Goal: Task Accomplishment & Management: Manage account settings

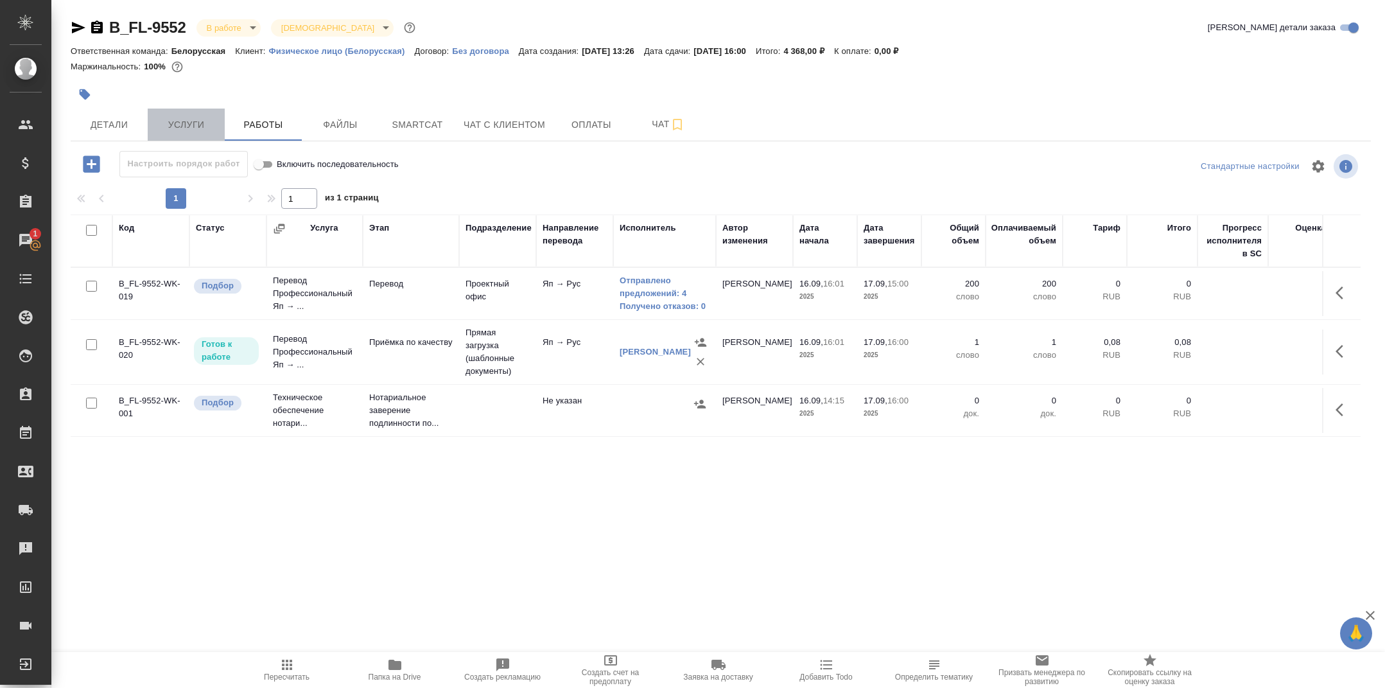
click at [197, 121] on span "Услуги" at bounding box center [186, 125] width 62 height 16
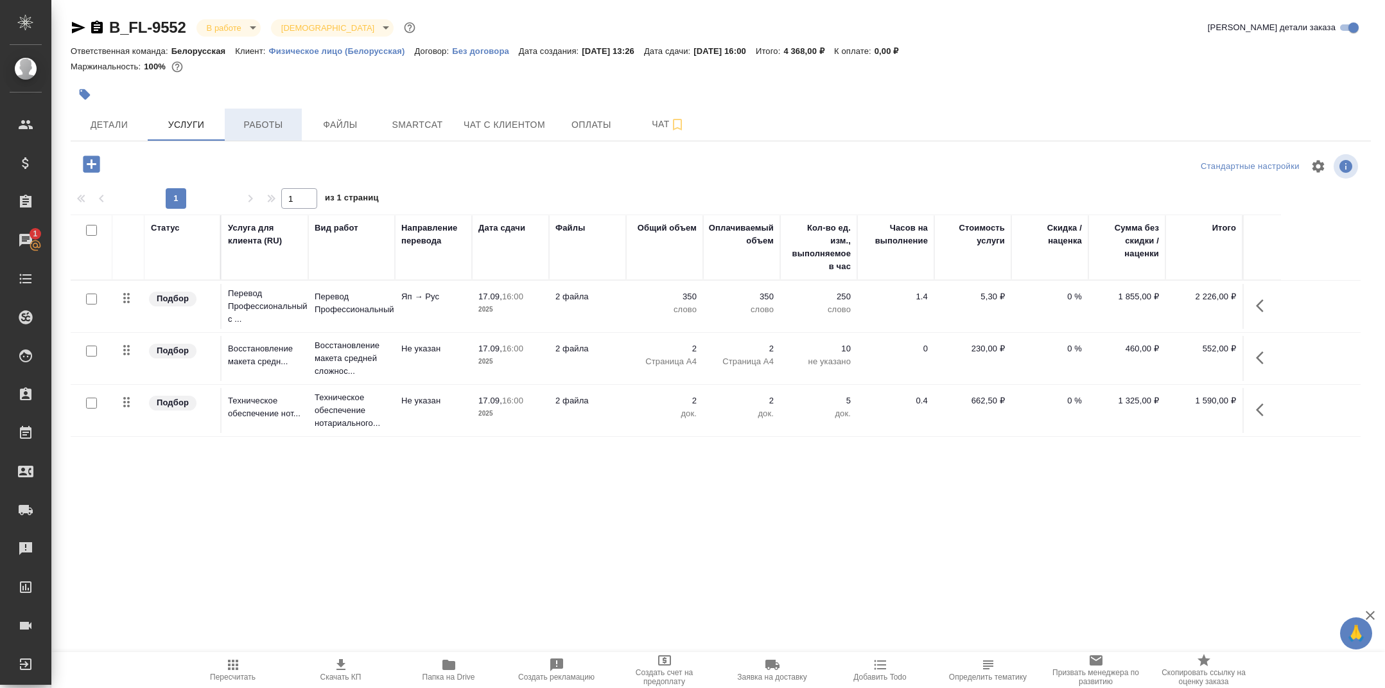
click at [292, 126] on span "Работы" at bounding box center [263, 125] width 62 height 16
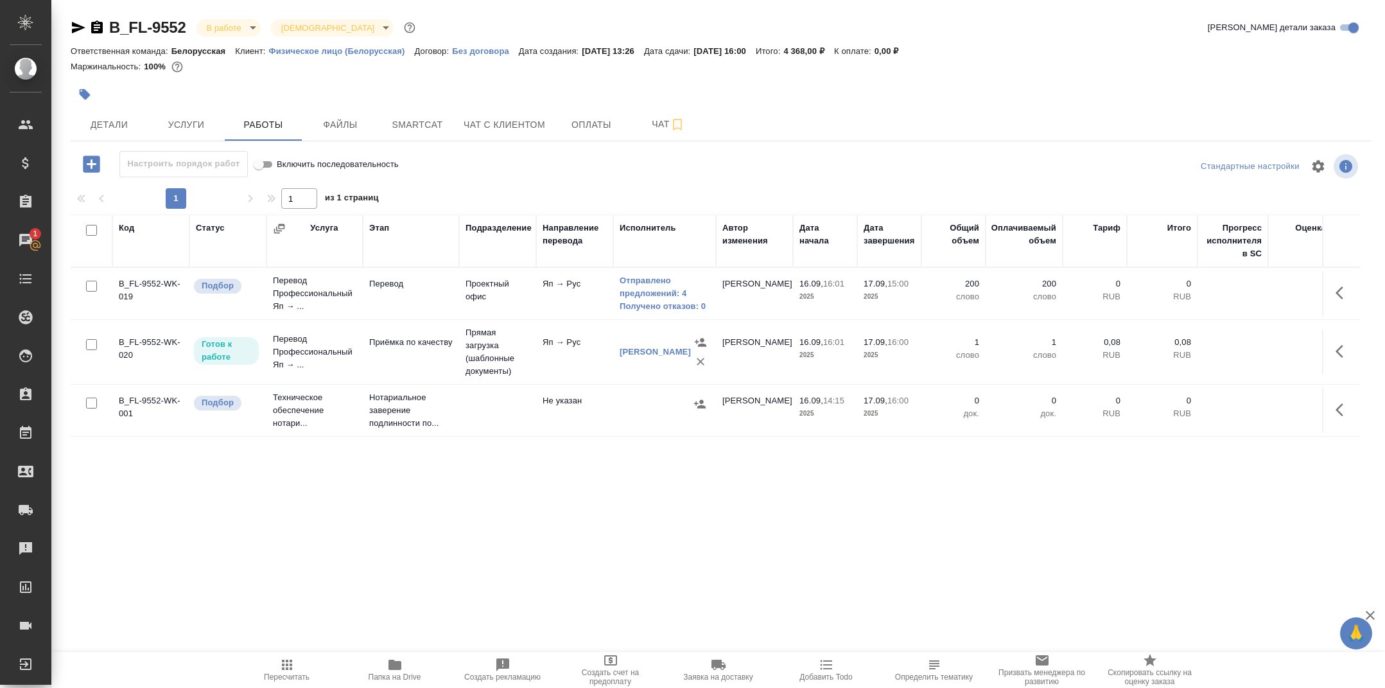
click at [428, 292] on td "Перевод" at bounding box center [411, 293] width 96 height 45
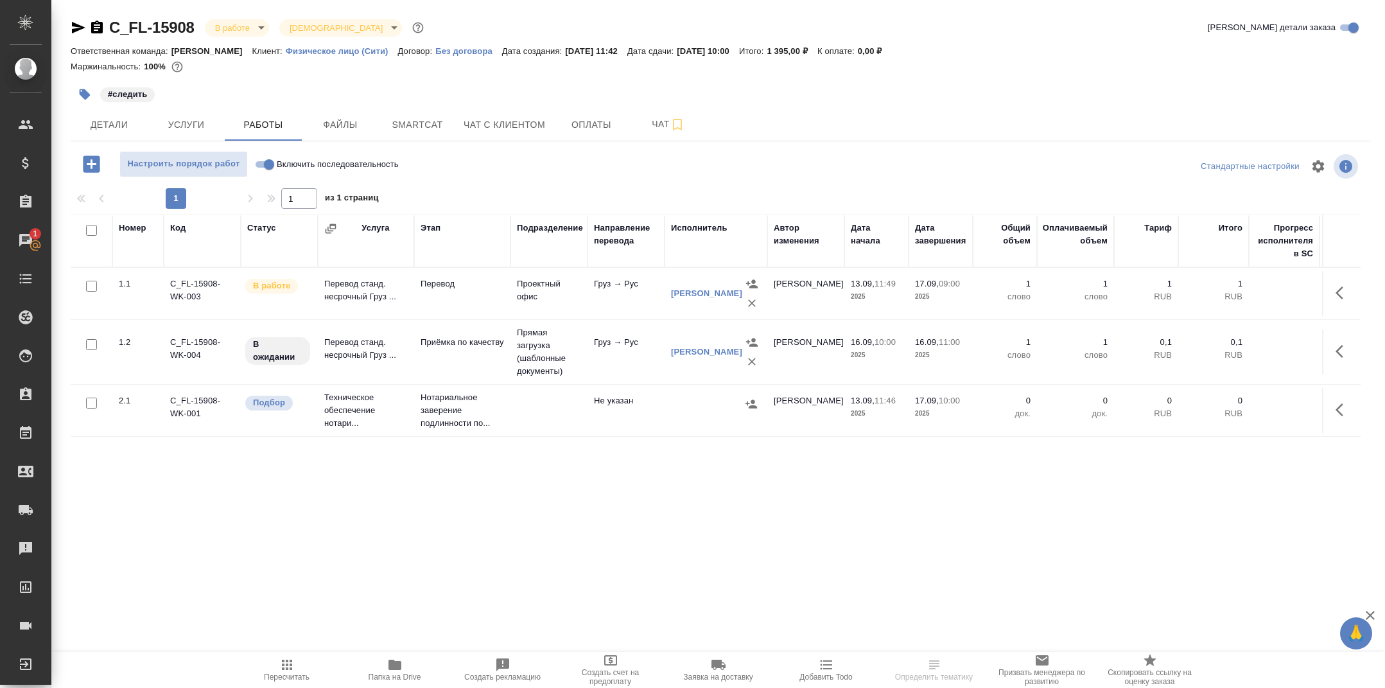
click at [383, 304] on td "Перевод станд. несрочный Груз ..." at bounding box center [366, 293] width 96 height 45
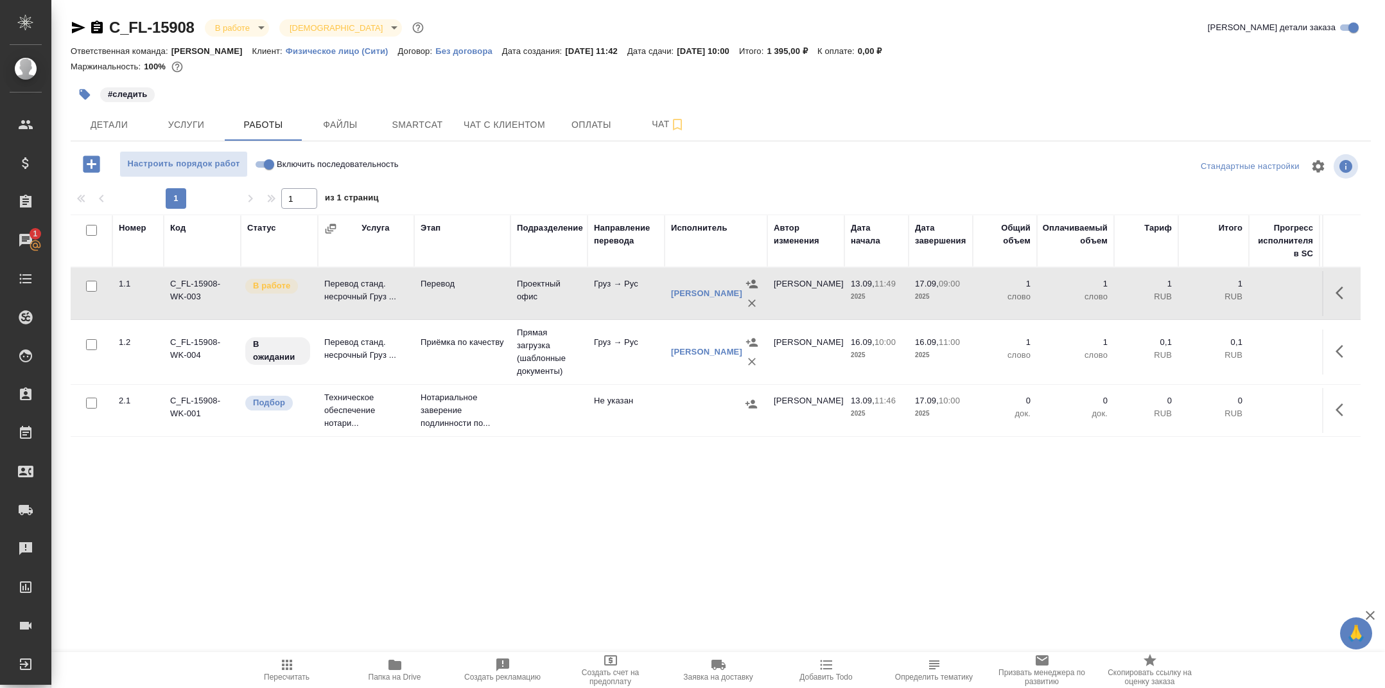
click at [263, 158] on input "Включить последовательность" at bounding box center [269, 164] width 46 height 15
checkbox input "true"
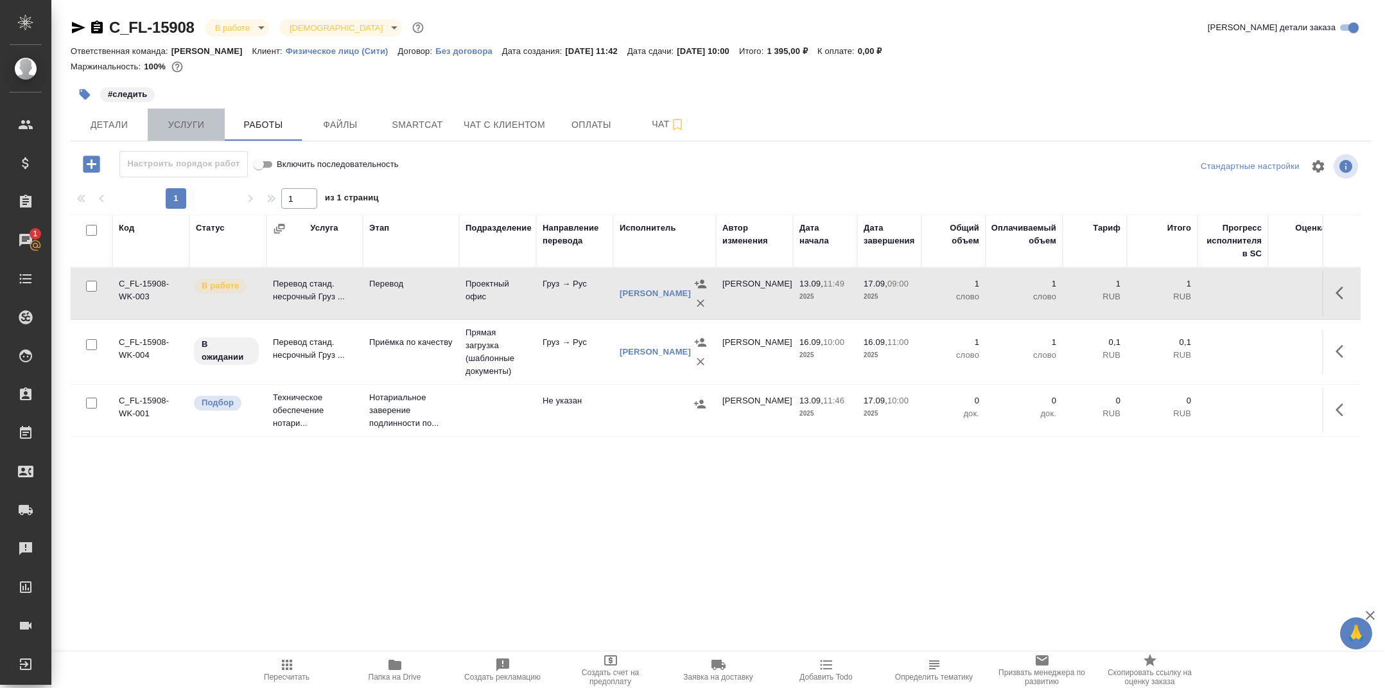
click at [197, 122] on span "Услуги" at bounding box center [186, 125] width 62 height 16
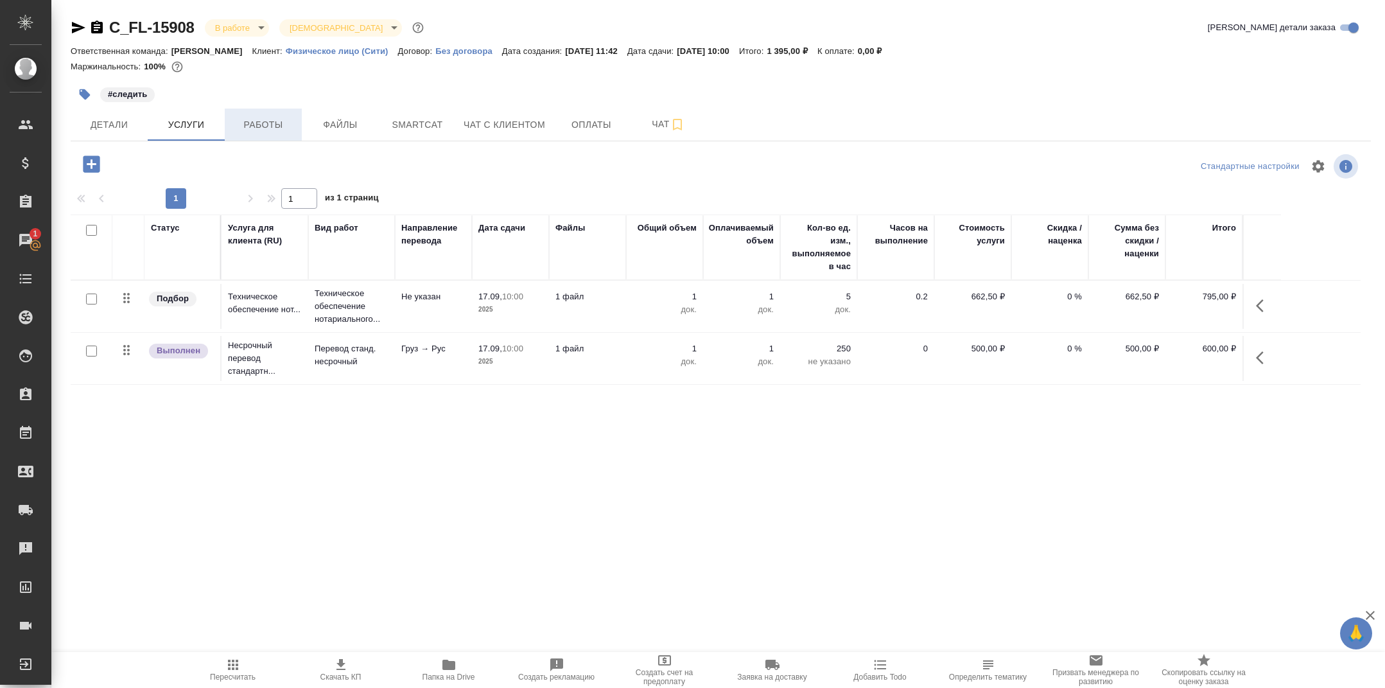
click at [285, 127] on span "Работы" at bounding box center [263, 125] width 62 height 16
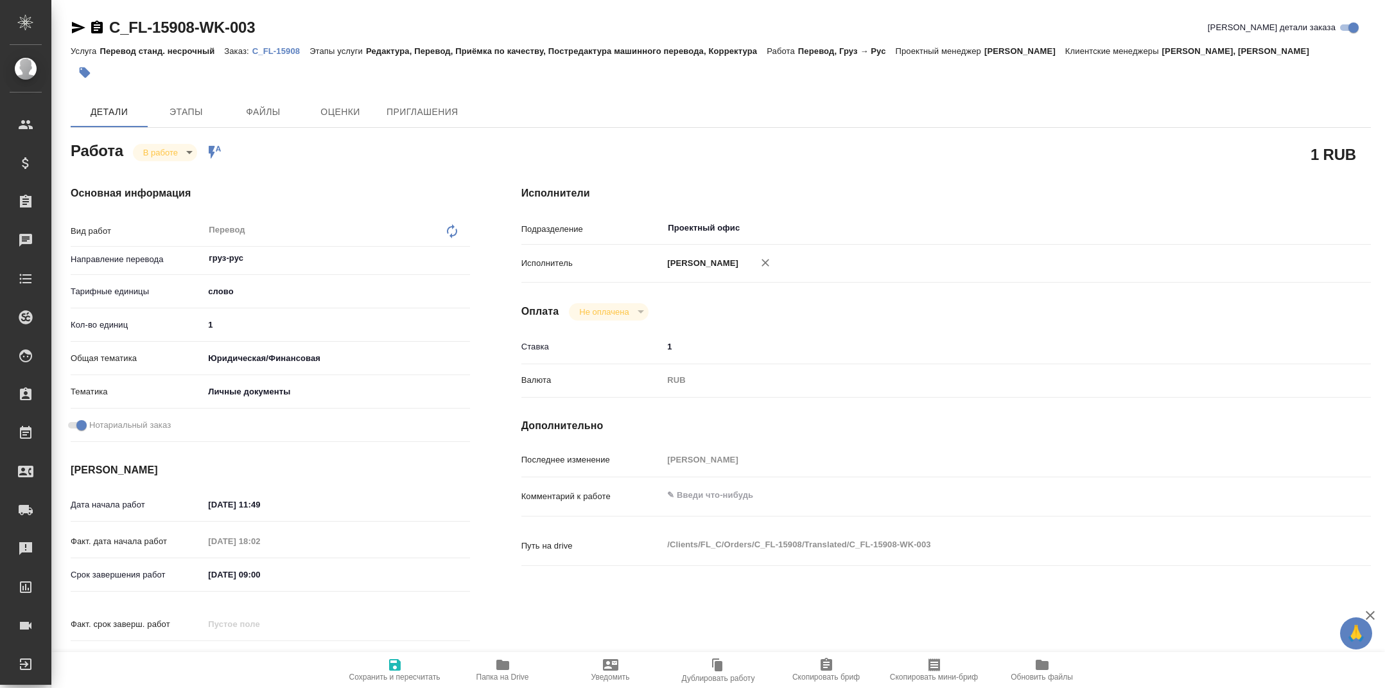
type textarea "x"
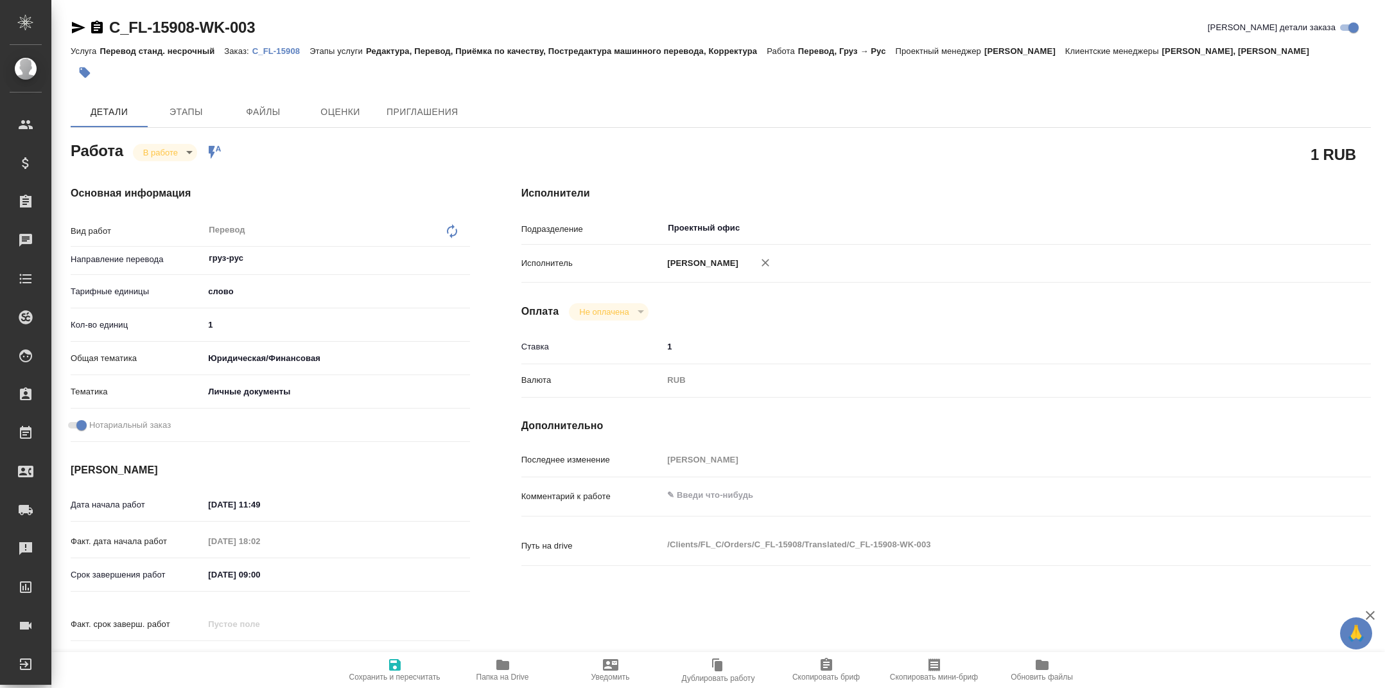
type textarea "x"
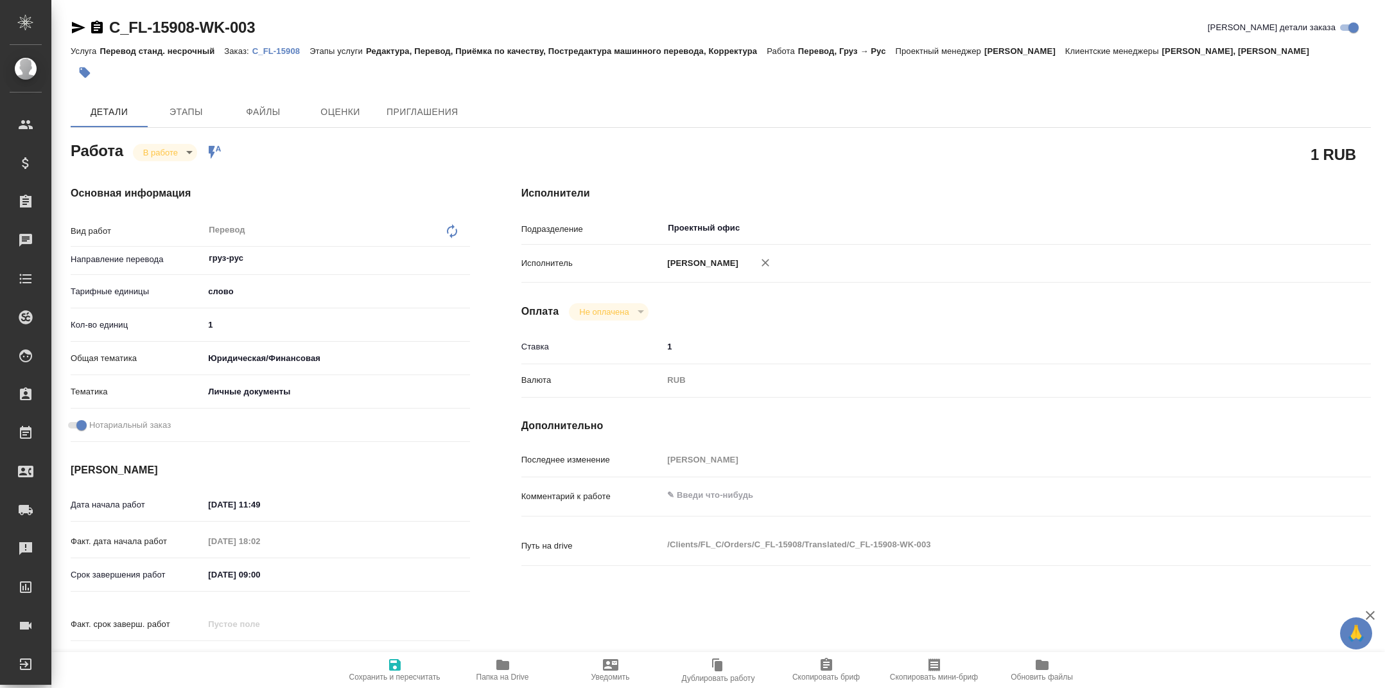
type textarea "x"
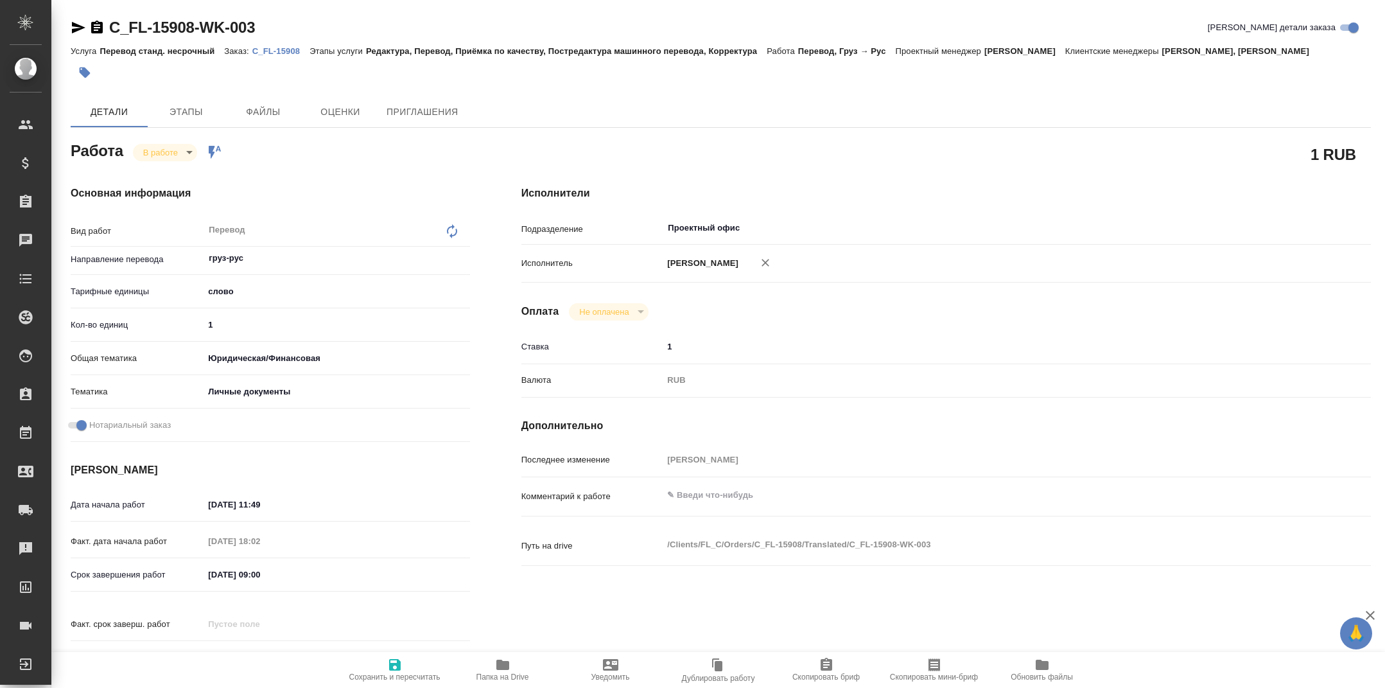
type textarea "x"
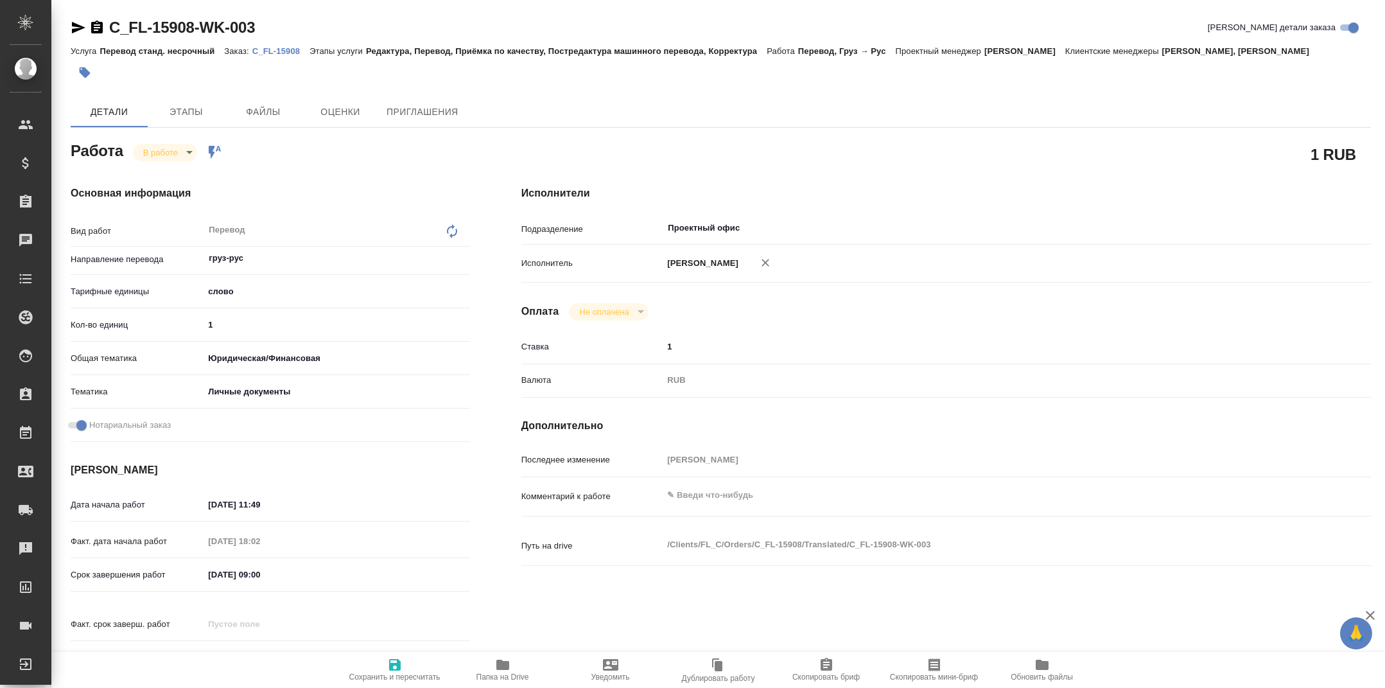
click at [491, 673] on span "Папка на Drive" at bounding box center [503, 676] width 53 height 9
type textarea "x"
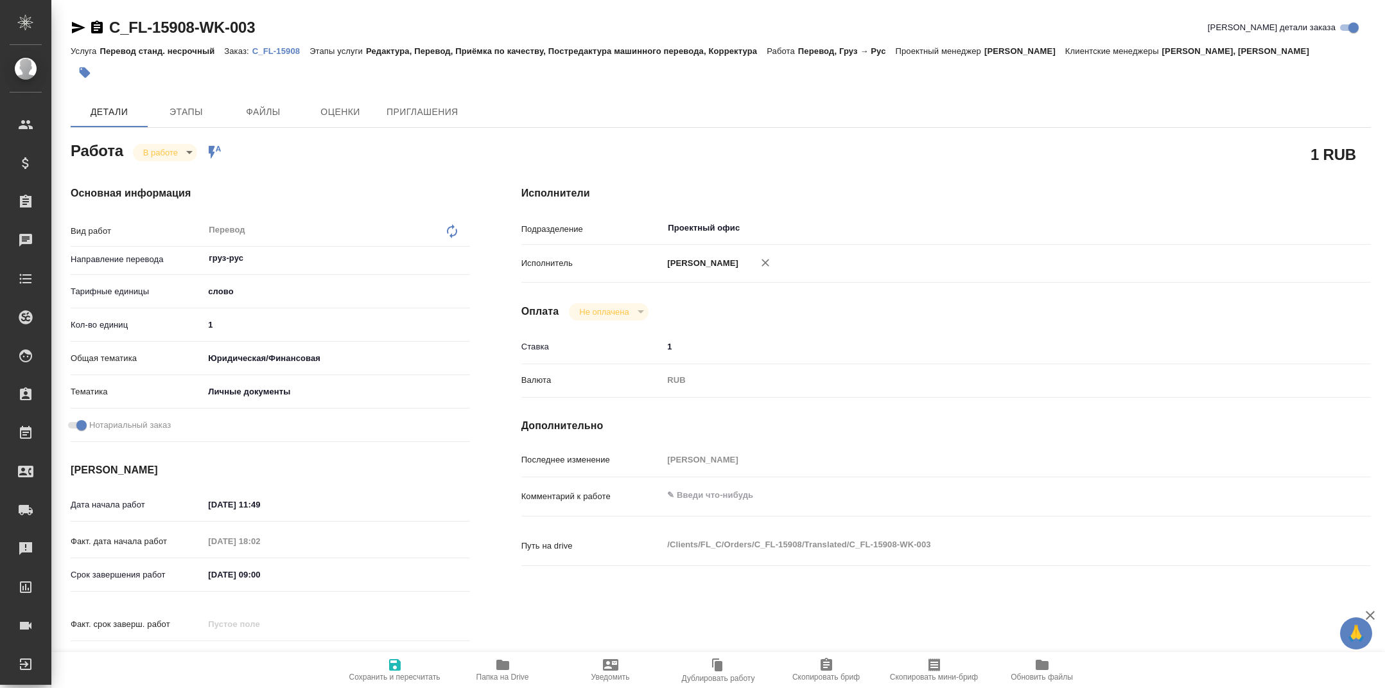
type textarea "x"
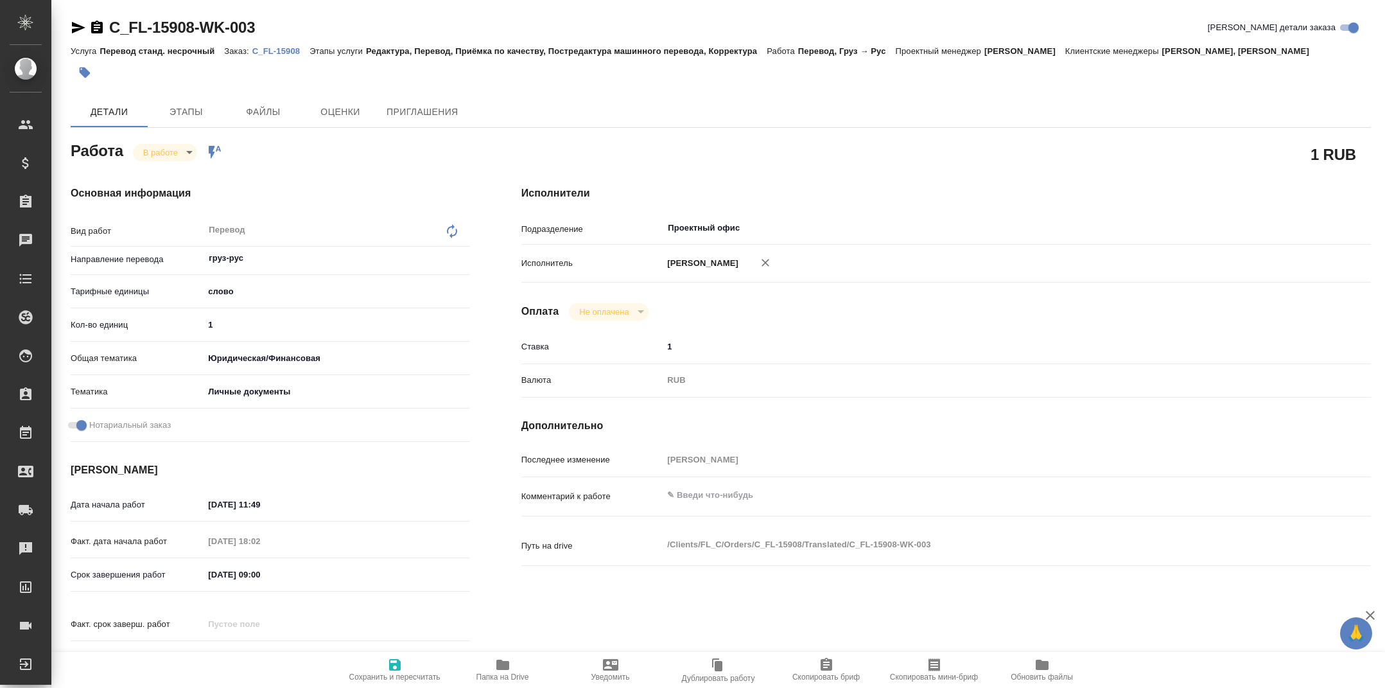
type textarea "x"
drag, startPoint x: 234, startPoint y: 343, endPoint x: 182, endPoint y: 343, distance: 52.0
click at [182, 336] on div "Кол-во единиц 1" at bounding box center [270, 324] width 399 height 22
type input "40"
type textarea "x"
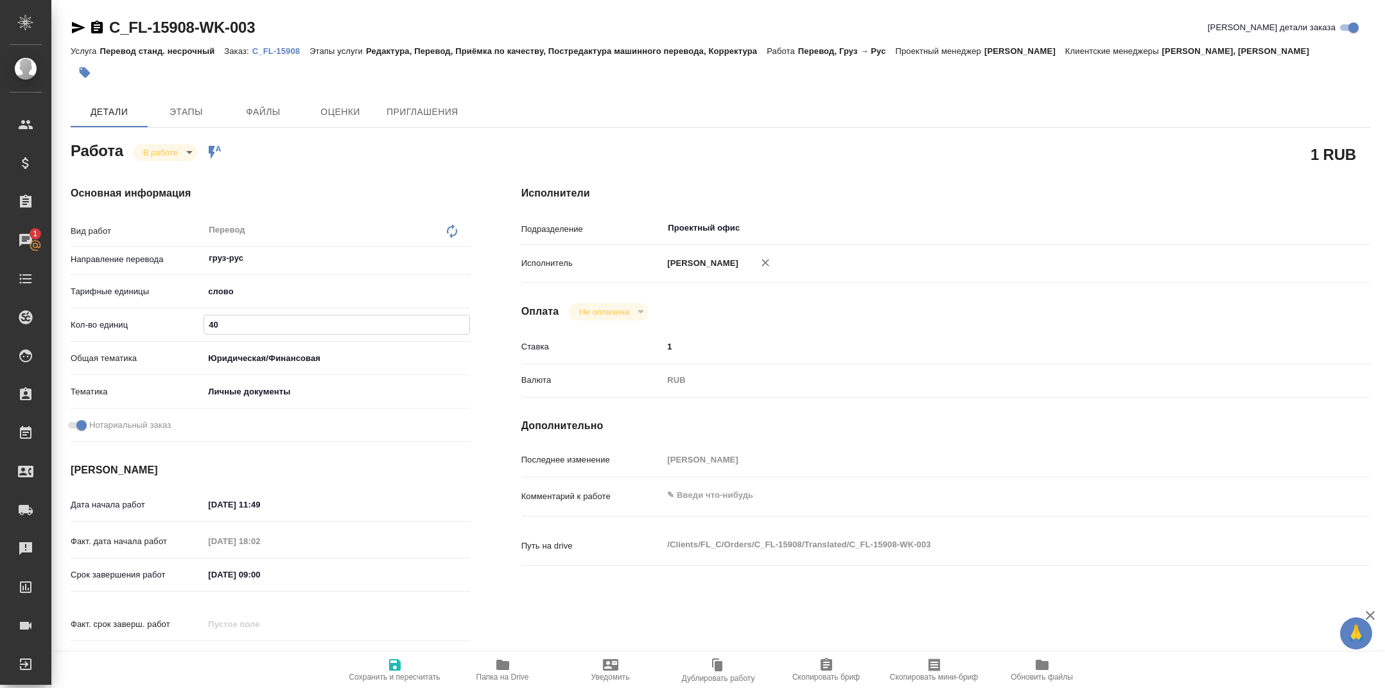
type textarea "x"
type input "40"
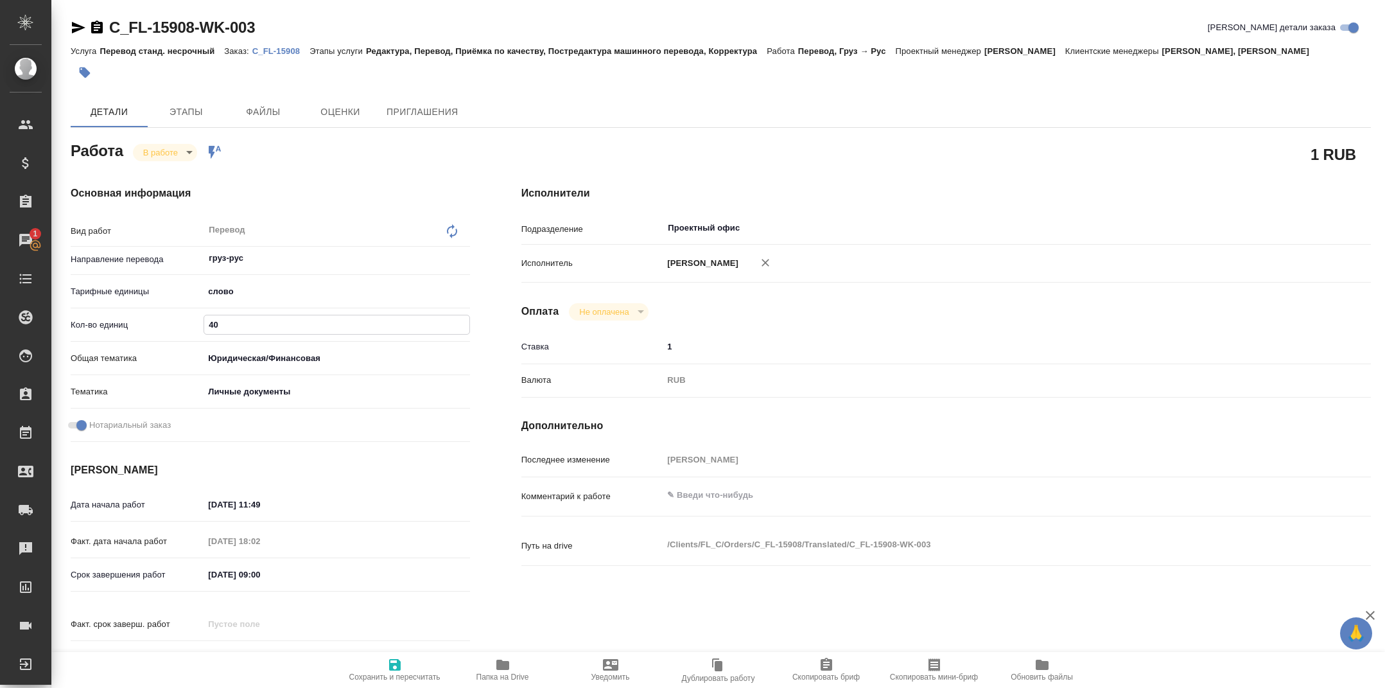
click at [401, 657] on icon "button" at bounding box center [394, 664] width 15 height 15
type textarea "x"
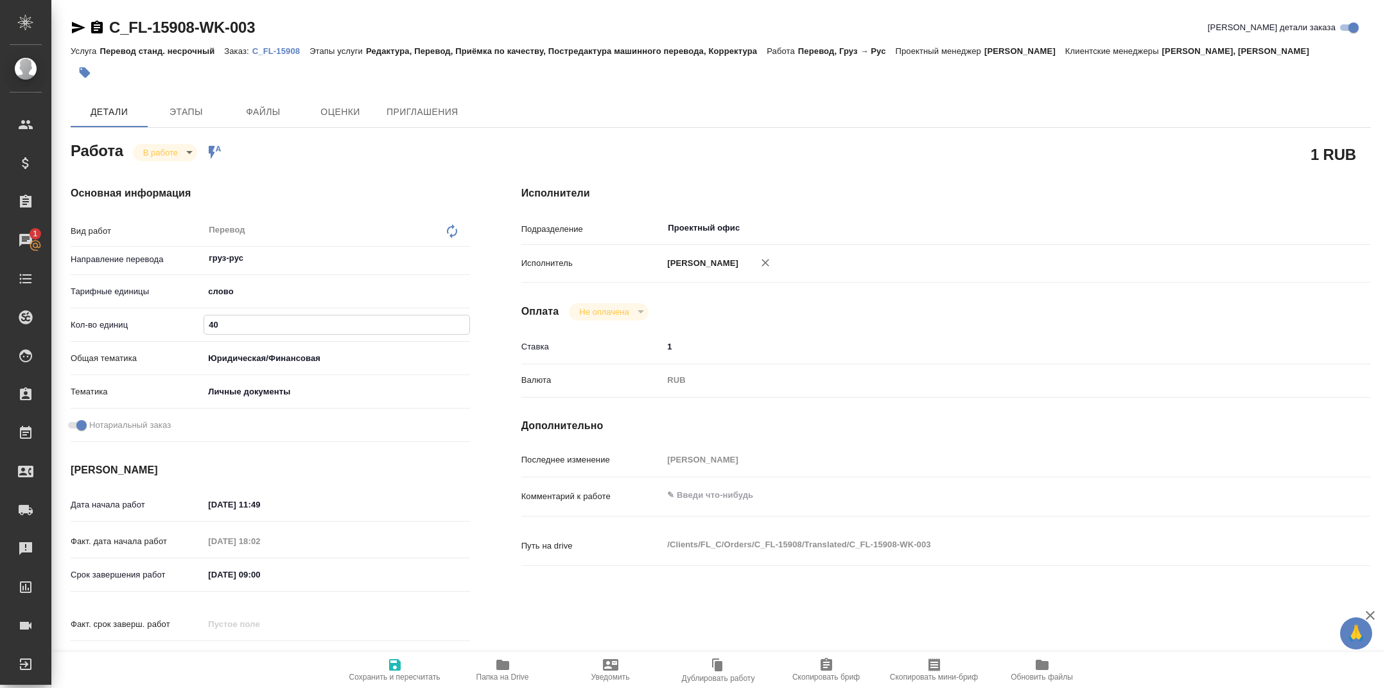
type textarea "x"
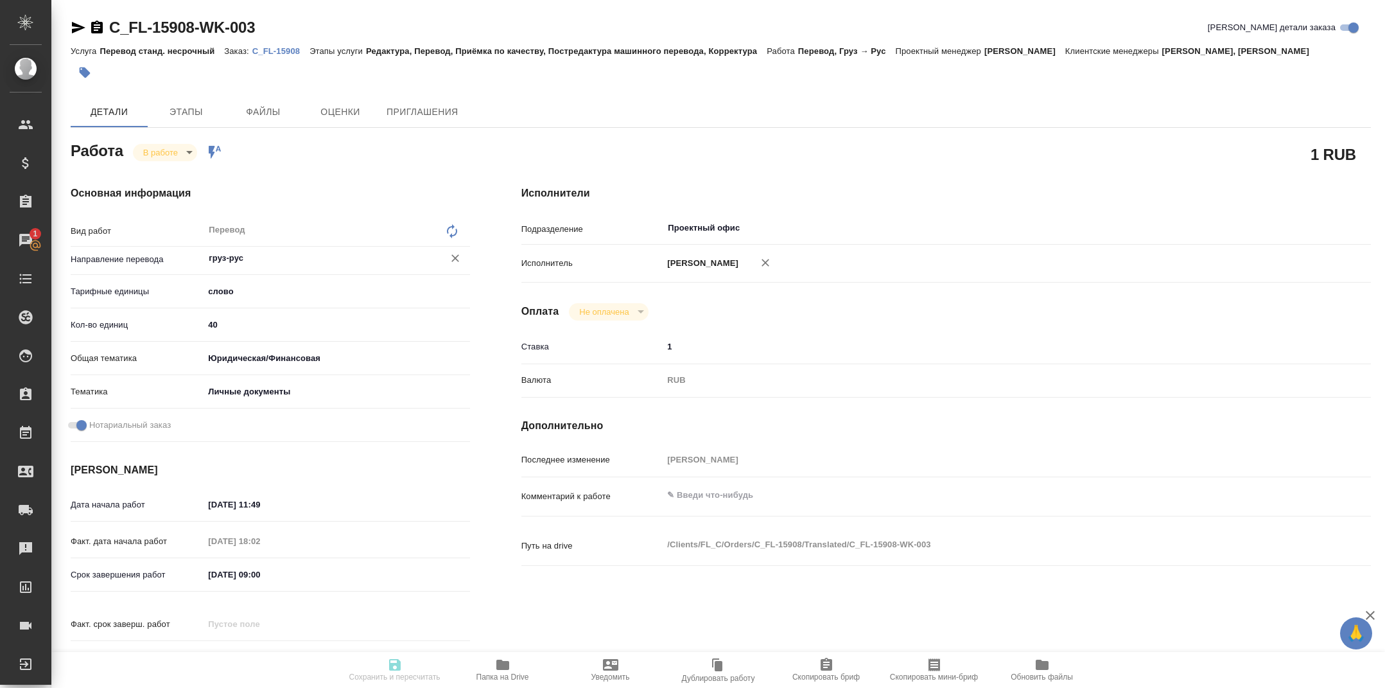
type textarea "x"
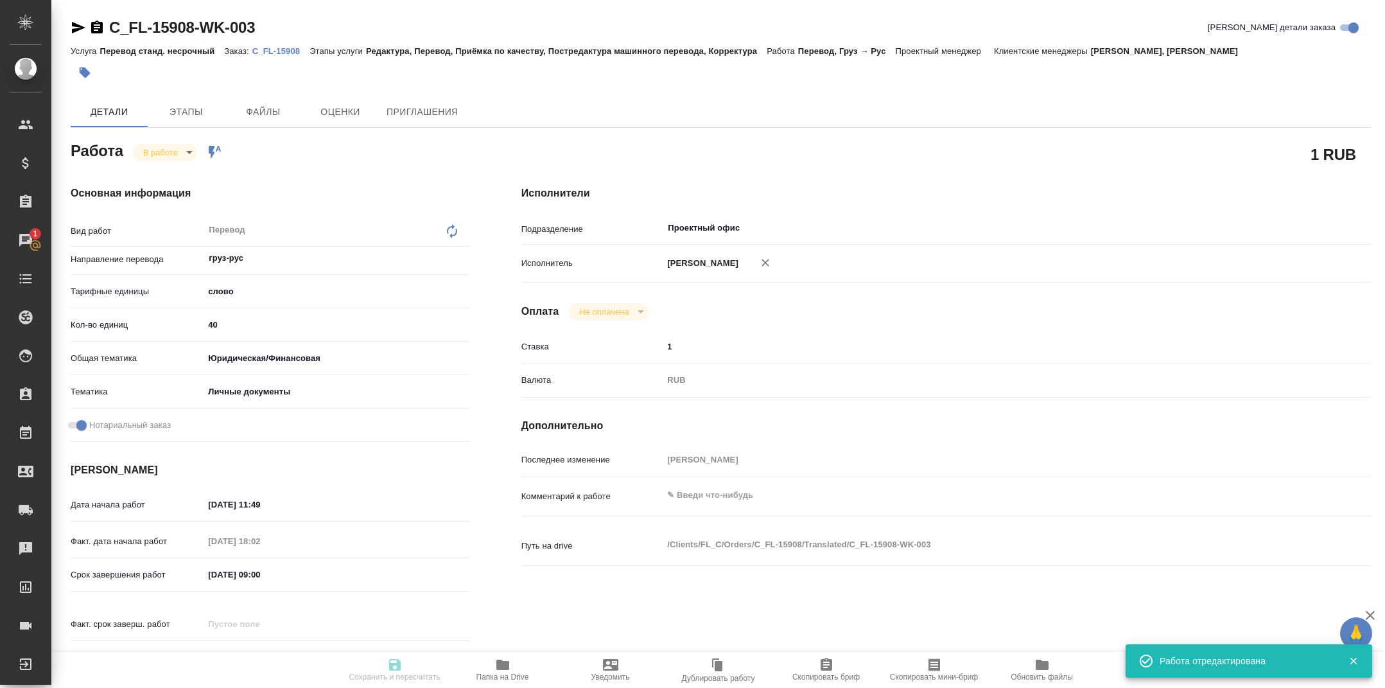
type input "inProgress"
type textarea "Перевод"
type textarea "x"
type input "груз-рус"
type input "5a8b1489cc6b4906c91bfd90"
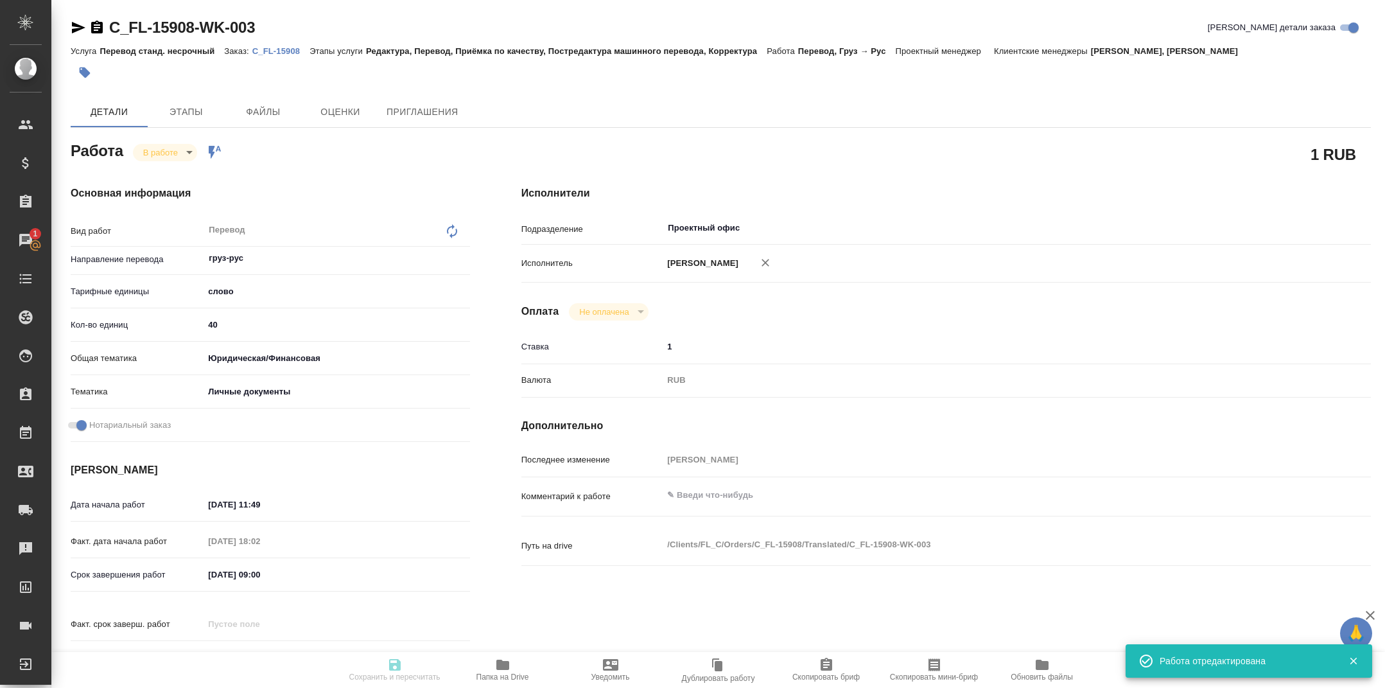
type input "40"
type input "yr-fn"
type input "5a8b8b956a9677013d343cfe"
checkbox input "true"
type input "13.09.2025 11:49"
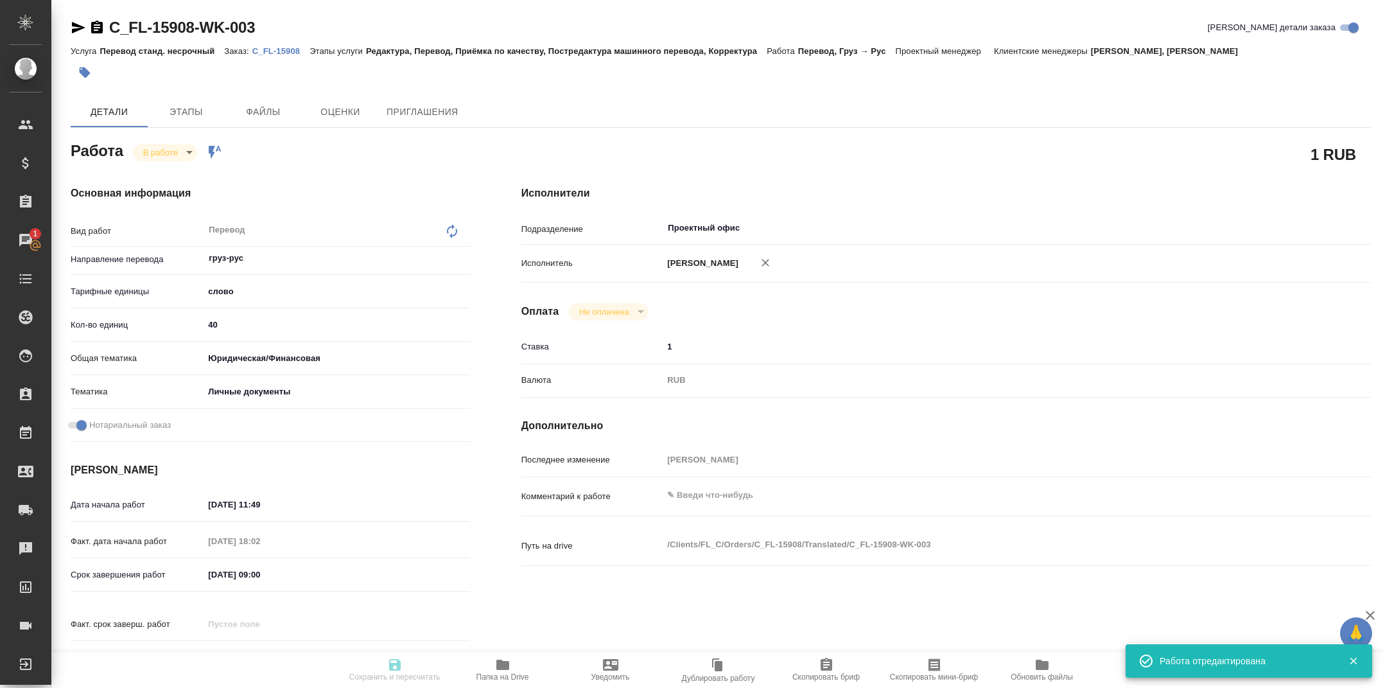
type input "16.09.2025 18:02"
type input "17.09.2025 09:00"
type input "17.09.2025 10:00"
type input "Проектный офис"
type input "notPayed"
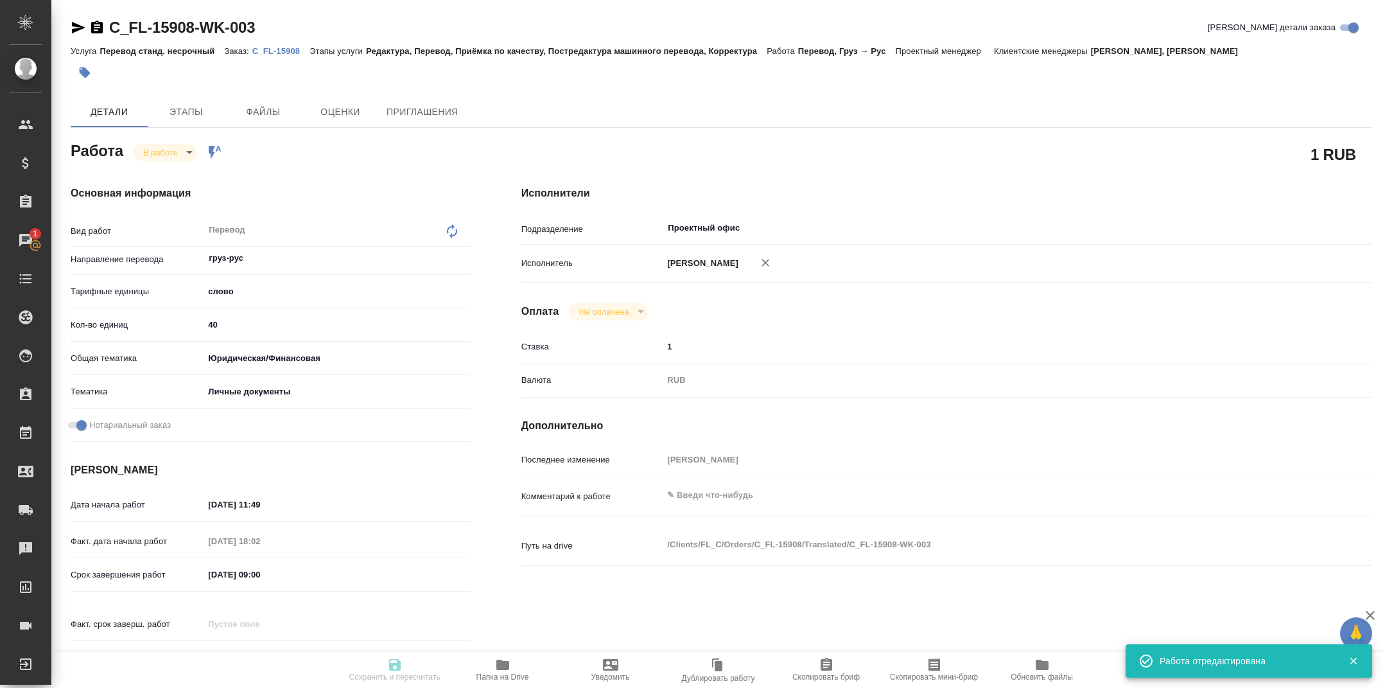
type input "1"
type input "RUB"
type input "Тарабановская Анастасия"
type textarea "x"
type textarea "/Clients/FL_C/Orders/C_FL-15908/Translated/C_FL-15908-WK-003"
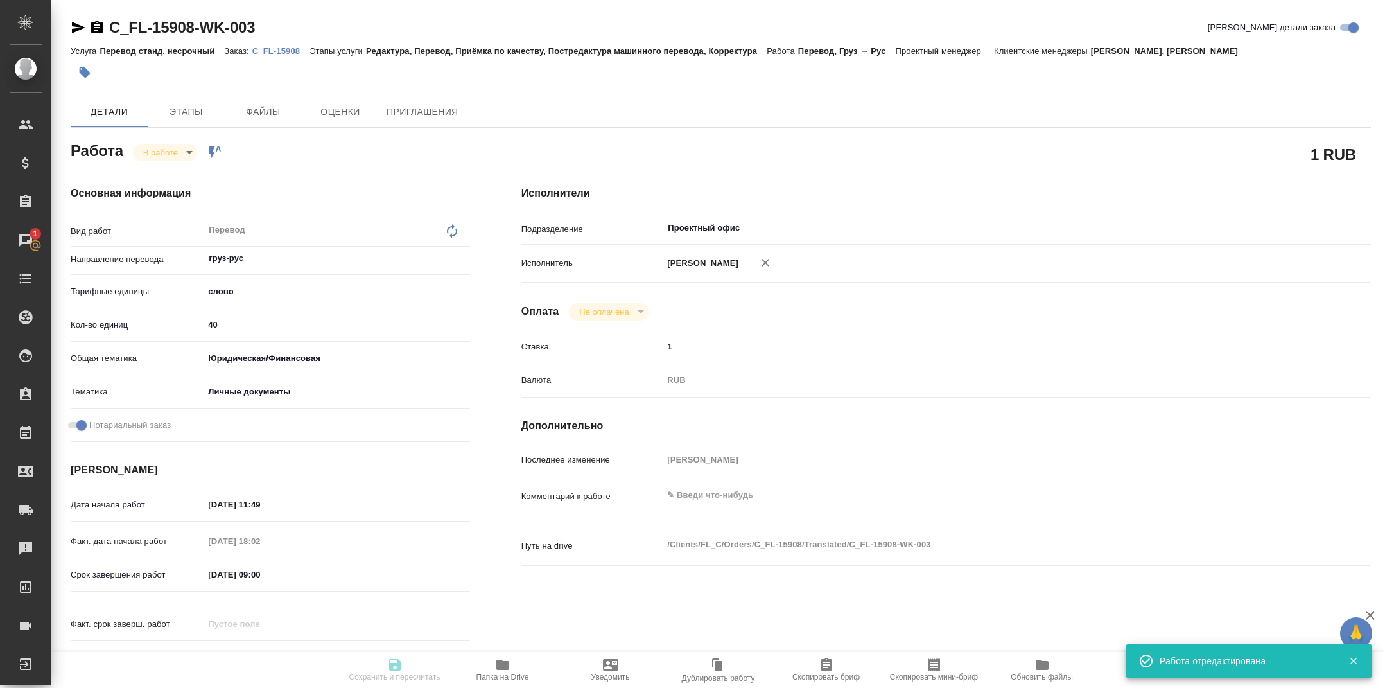
type textarea "x"
type input "C_FL-15908"
type input "Перевод станд. несрочный"
type input "Редактура, Перевод, Приёмка по качеству, Постредактура машинного перевода, Корр…"
type input "Москалец Алина, Зайцева Светлана"
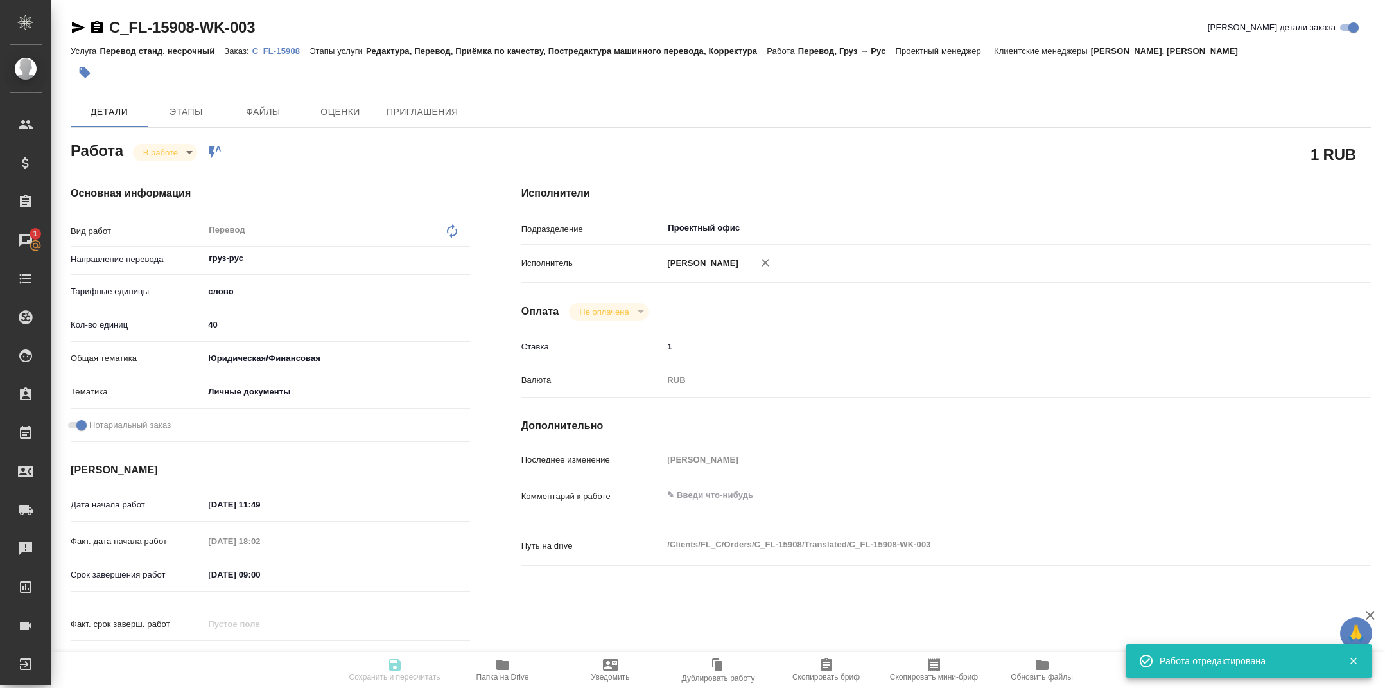
type input "/Clients/FL_C/Orders/C_FL-15908"
type textarea "Колхидашвили Мая Зурабовна, Колхидашвили Зураб Михайлович, Болквадзе Лиана Бори…"
type textarea "x"
type textarea "Колхидашвили Мая Зурабовна, Колхидашвили Зураб Михайлович, Болквадзе Лиана Бори…"
type textarea "x"
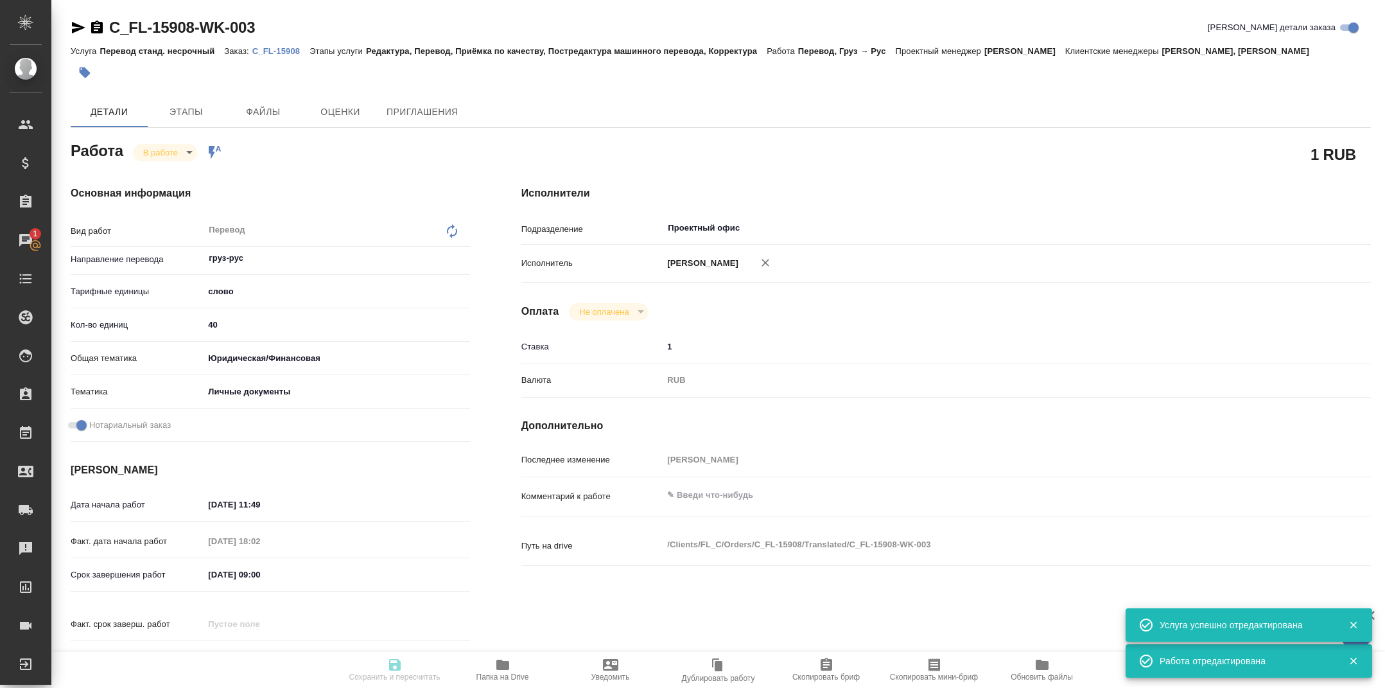
type textarea "x"
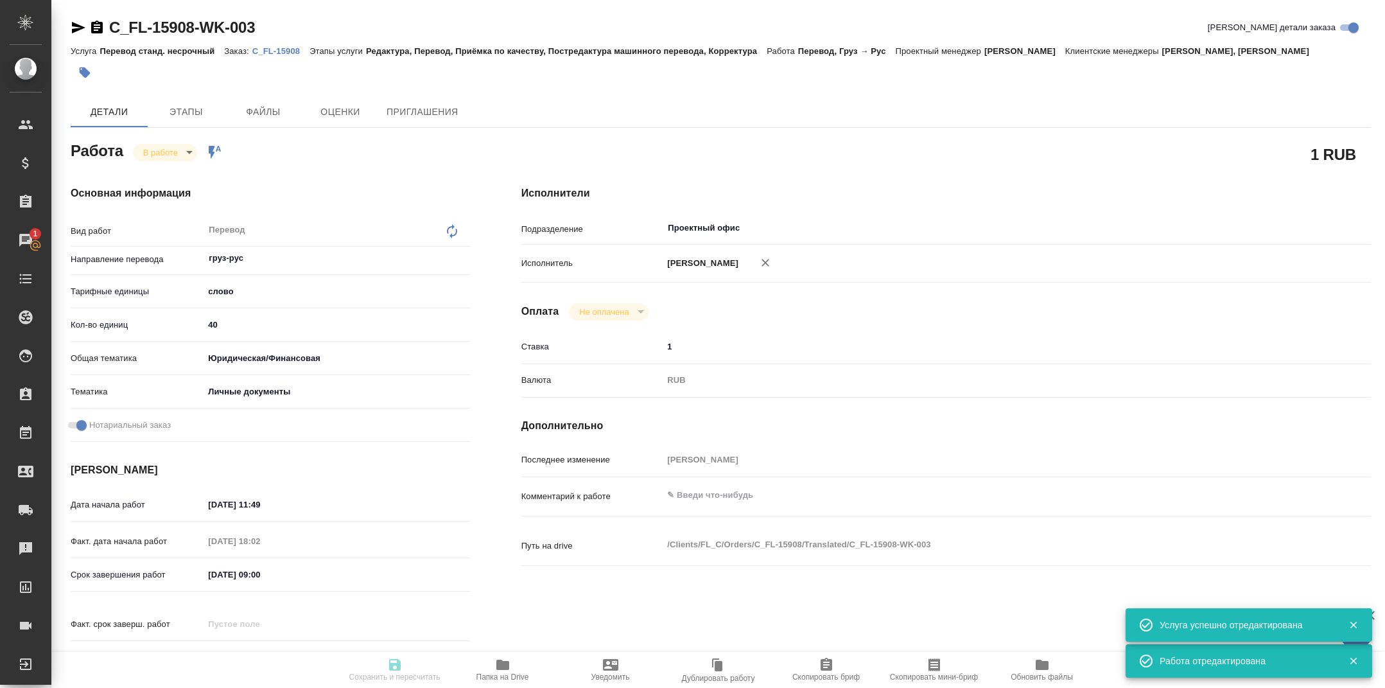
type textarea "x"
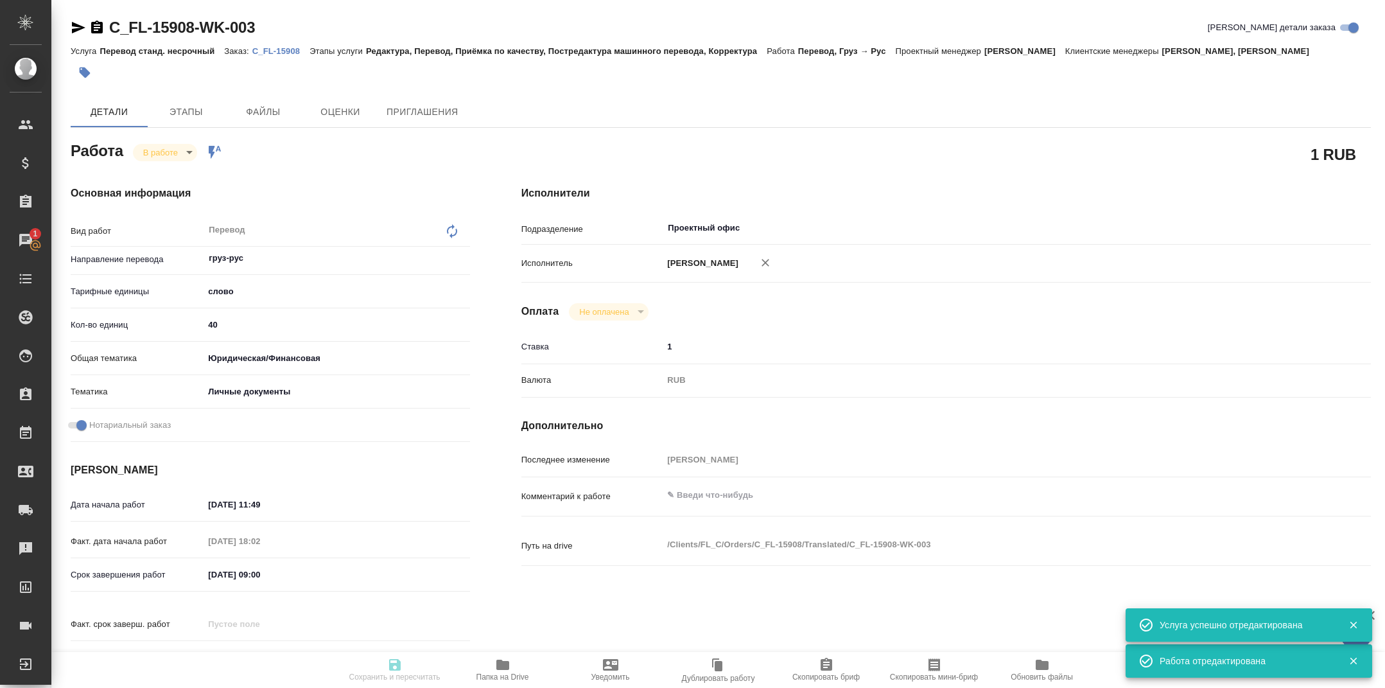
type textarea "x"
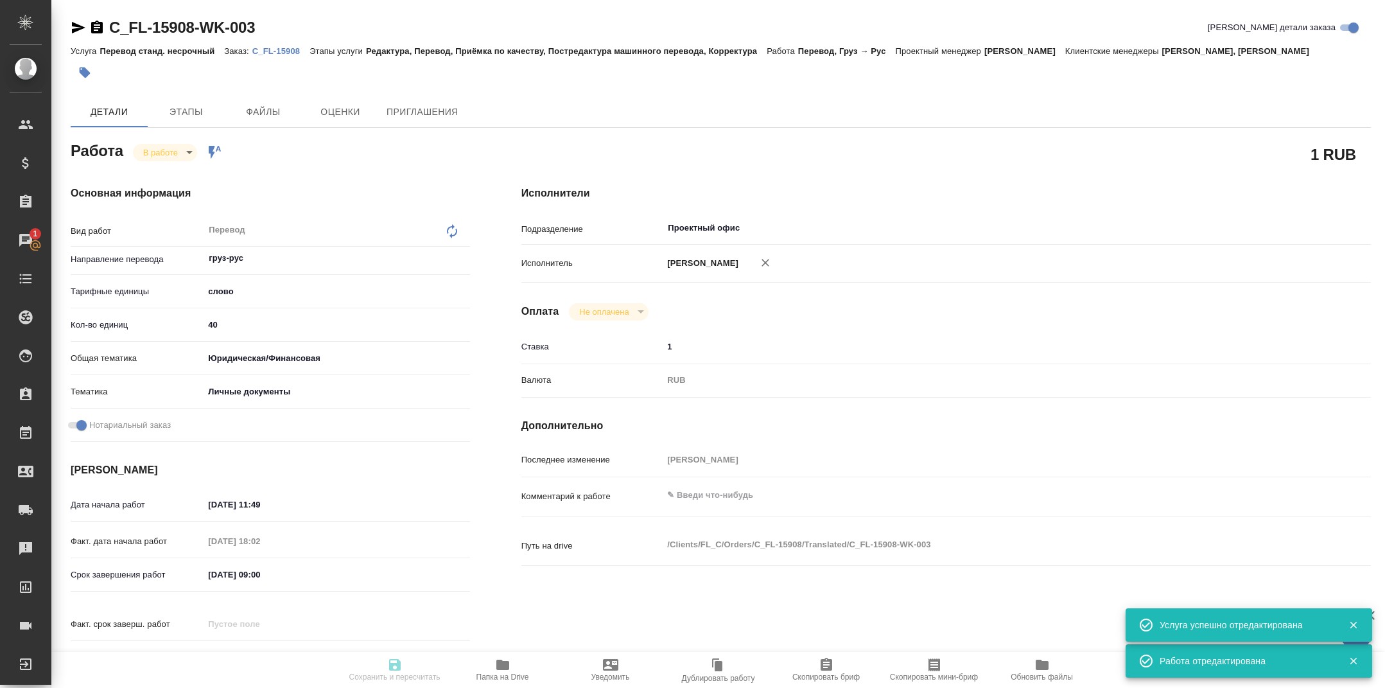
type textarea "x"
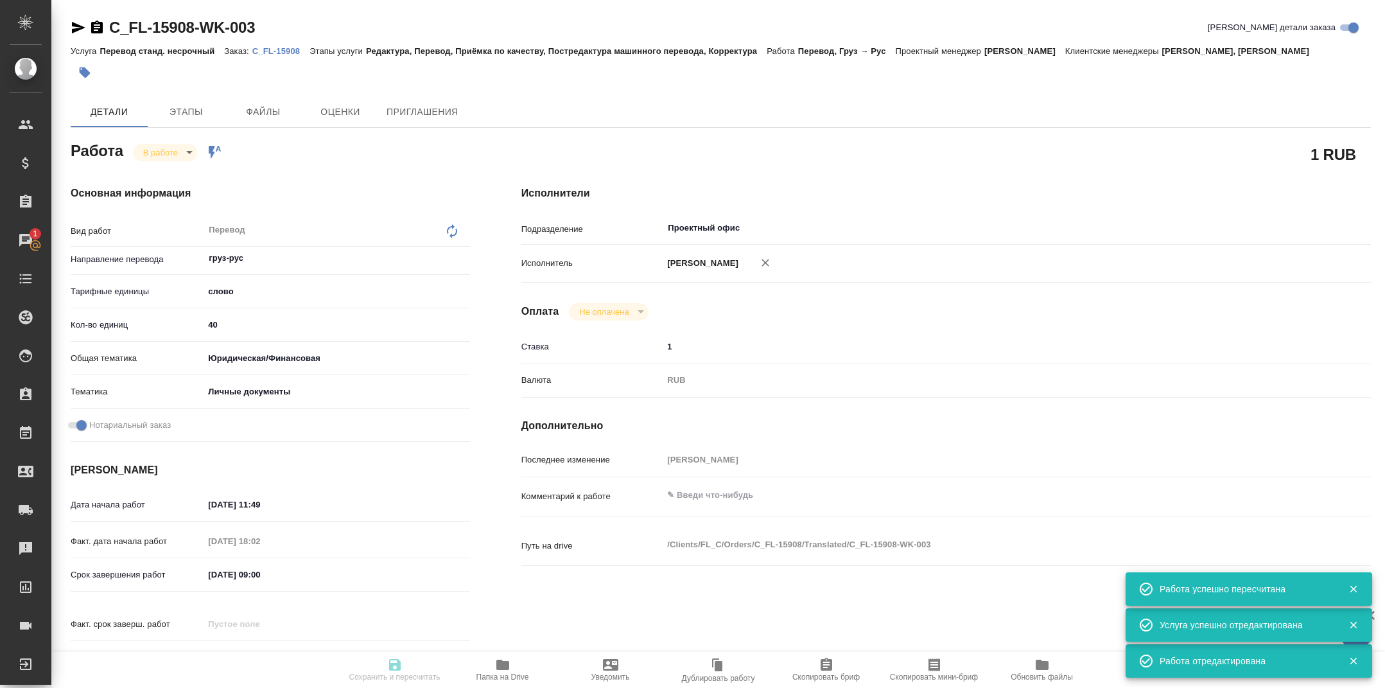
type input "inProgress"
type textarea "Перевод"
type textarea "x"
type input "груз-рус"
type input "5a8b1489cc6b4906c91bfd90"
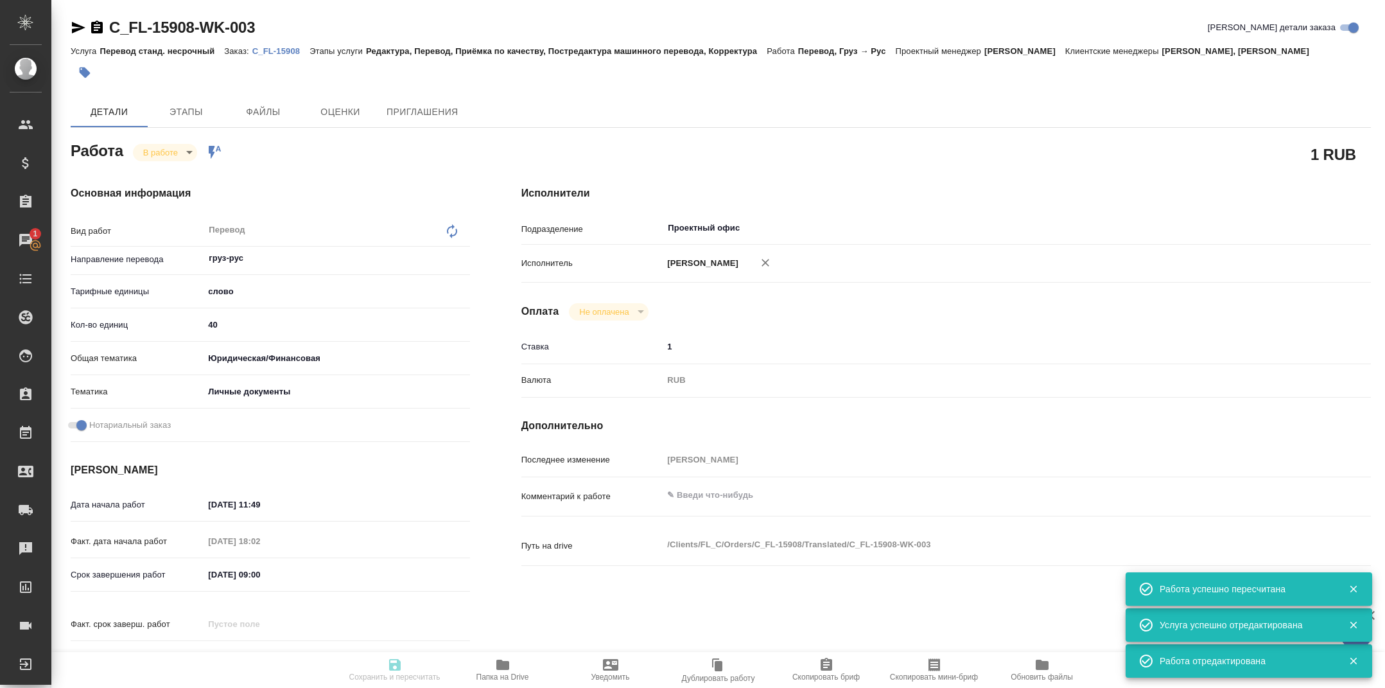
type input "40"
type input "yr-fn"
type input "5a8b8b956a9677013d343cfe"
checkbox input "true"
type input "13.09.2025 11:49"
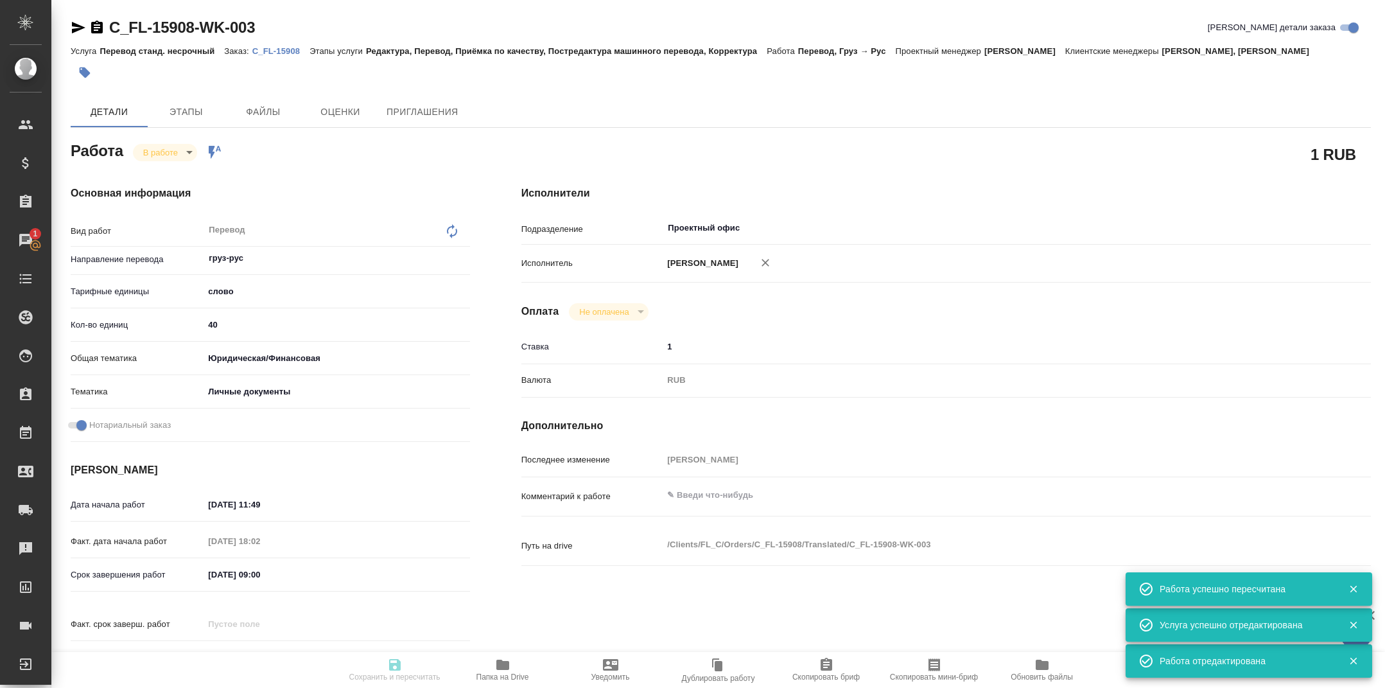
type input "16.09.2025 18:02"
type input "17.09.2025 09:00"
type input "17.09.2025 10:00"
type input "Проектный офис"
type input "notPayed"
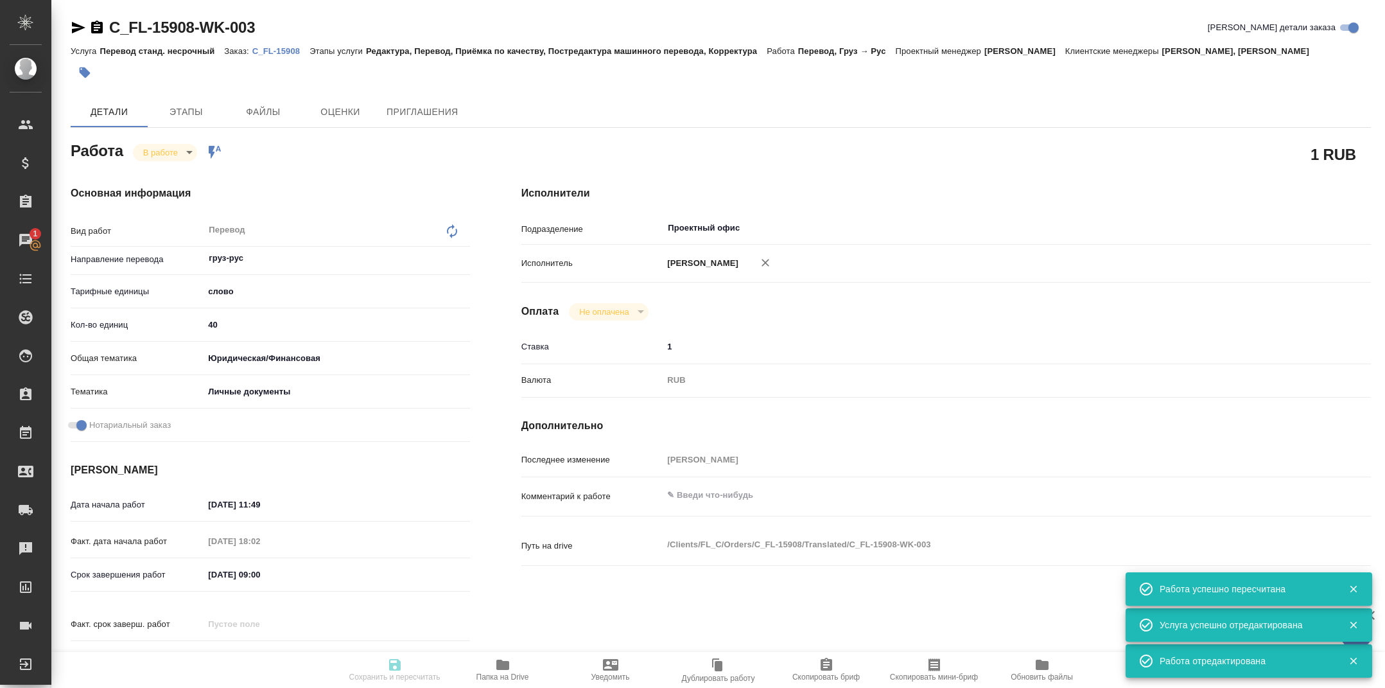
type input "1"
type input "RUB"
type input "Тарабановская Анастасия"
type textarea "x"
type textarea "/Clients/FL_C/Orders/C_FL-15908/Translated/C_FL-15908-WK-003"
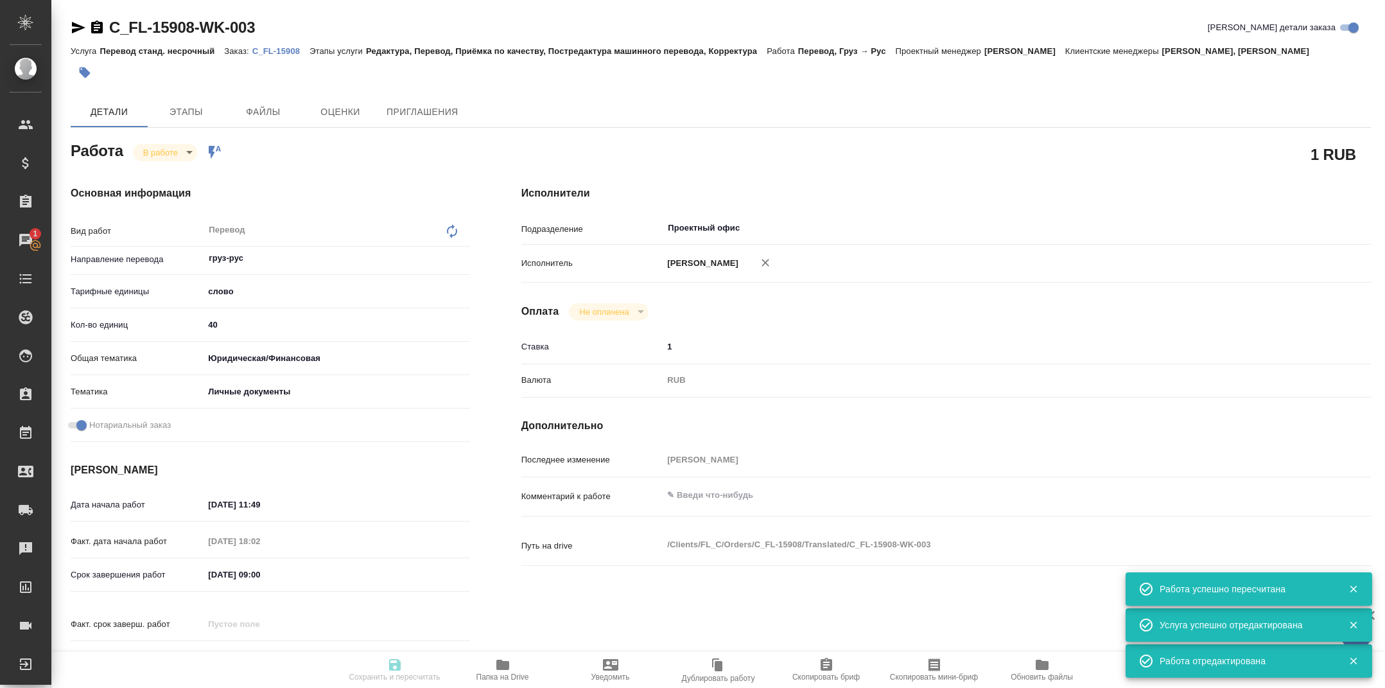
type textarea "x"
type input "C_FL-15908"
type input "Перевод станд. несрочный"
type input "Редактура, Перевод, Приёмка по качеству, Постредактура машинного перевода, Корр…"
type input "Москалец Алина, Зайцева Светлана"
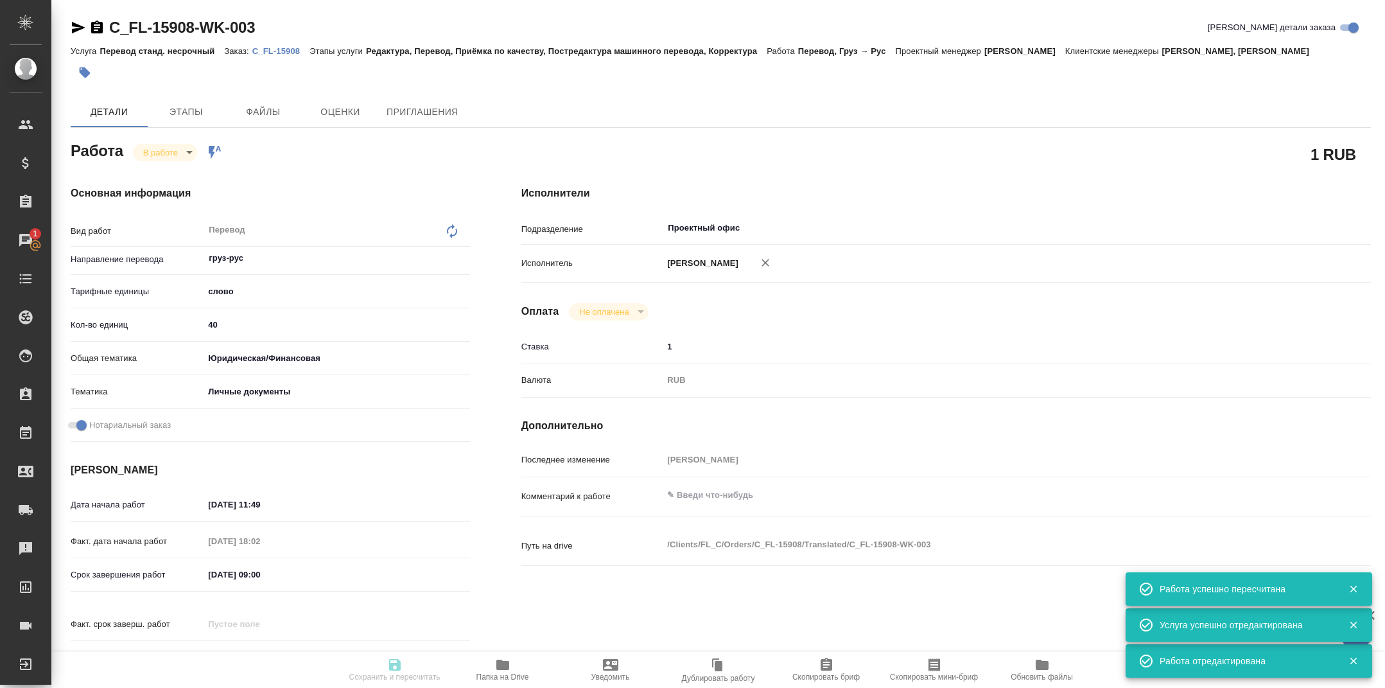
type input "/Clients/FL_C/Orders/C_FL-15908"
type textarea "Колхидашвили Мая Зурабовна, Колхидашвили Зураб Михайлович, Болквадзе Лиана Бори…"
type textarea "x"
type textarea "Колхидашвили Мая Зурабовна, Колхидашвили Зураб Михайлович, Болквадзе Лиана Бори…"
type textarea "x"
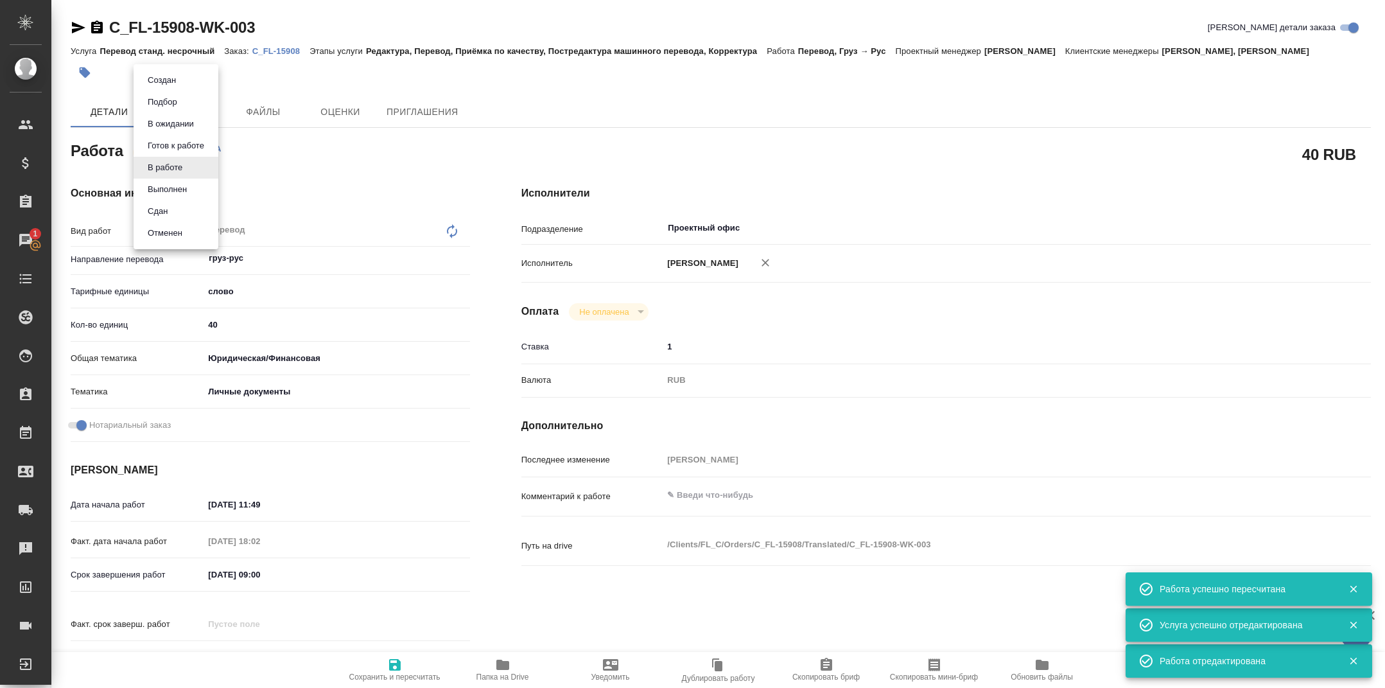
type textarea "x"
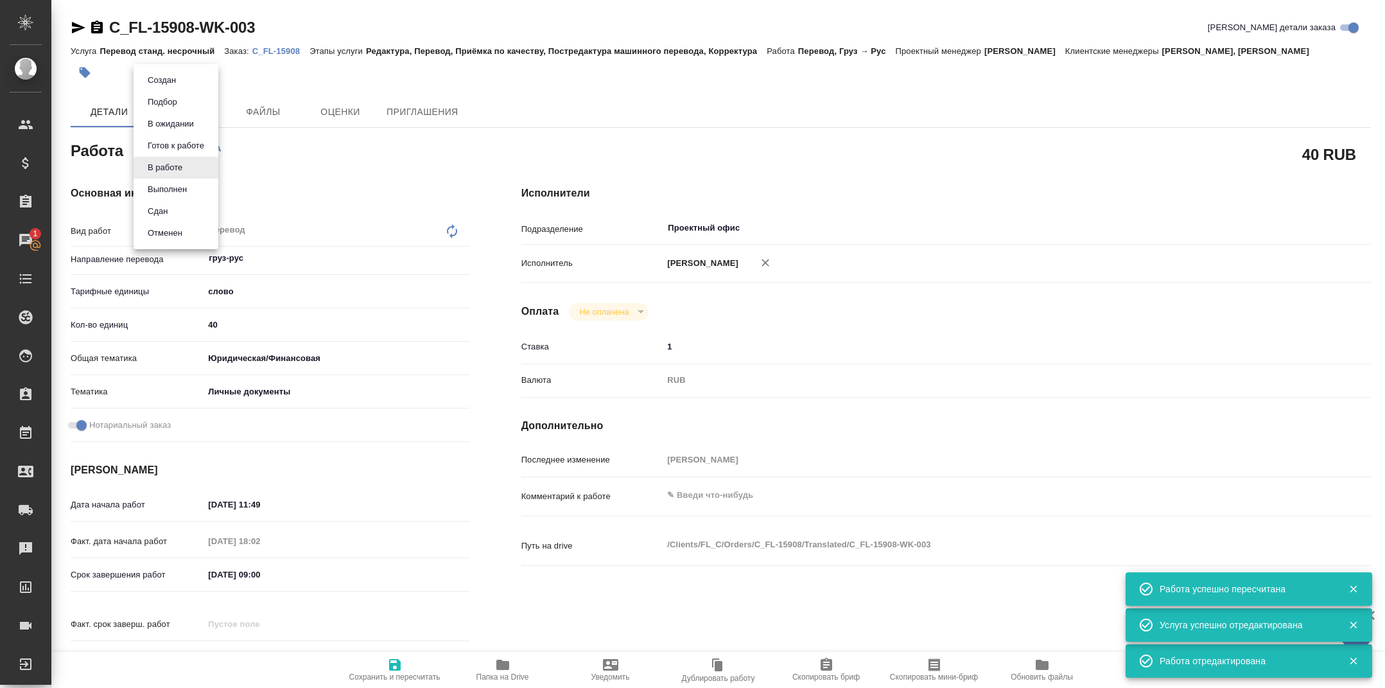
type textarea "x"
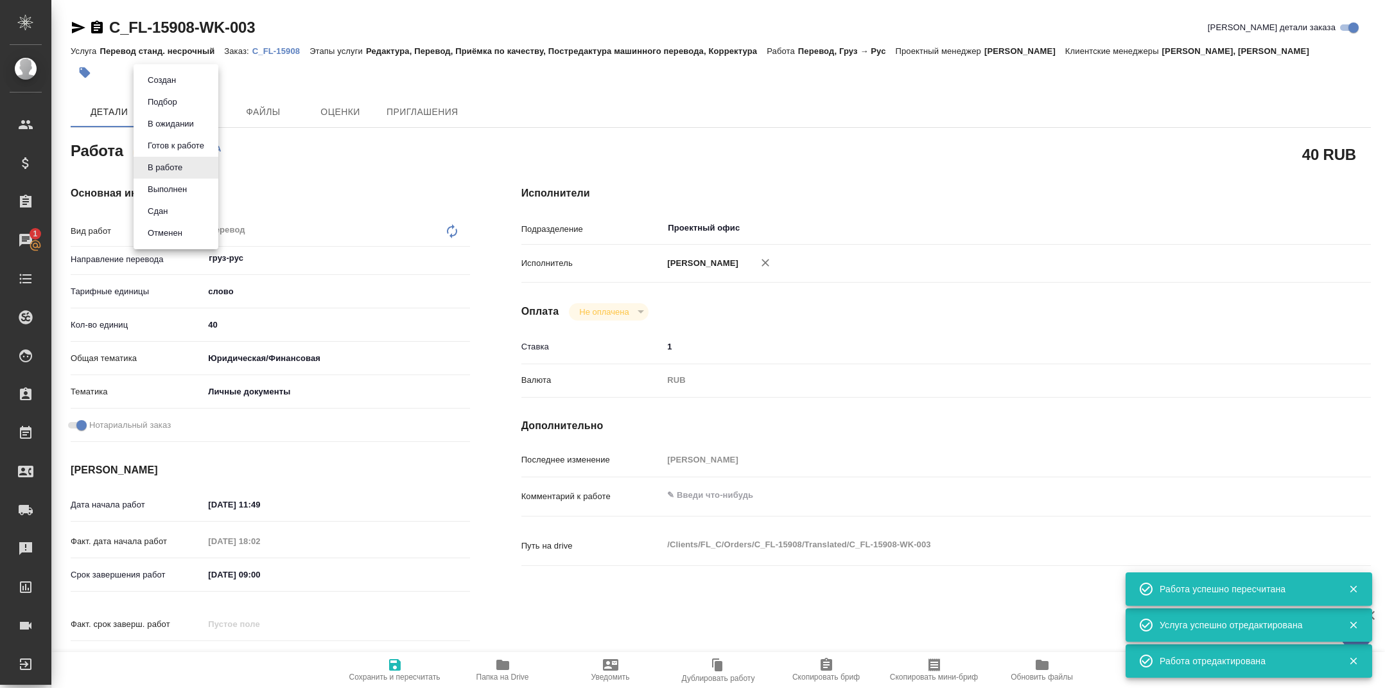
type textarea "x"
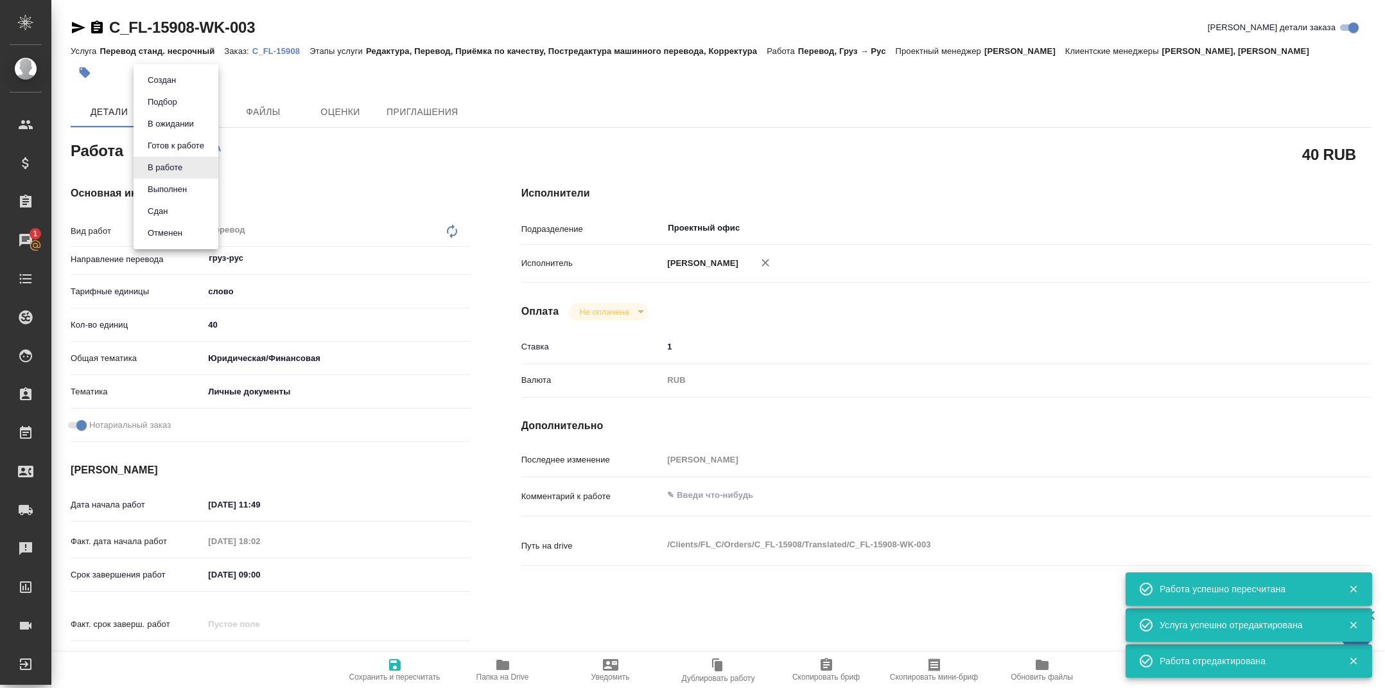
type textarea "x"
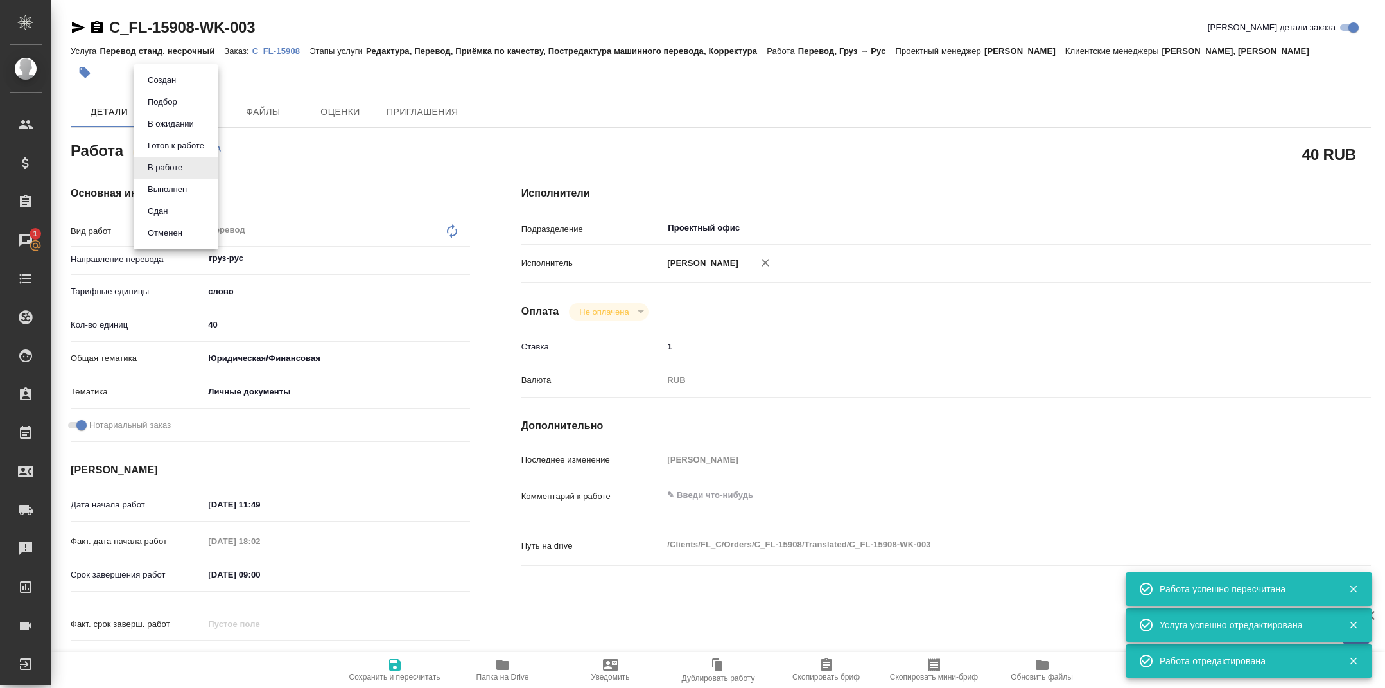
click at [171, 188] on button "Выполнен" at bounding box center [167, 189] width 47 height 14
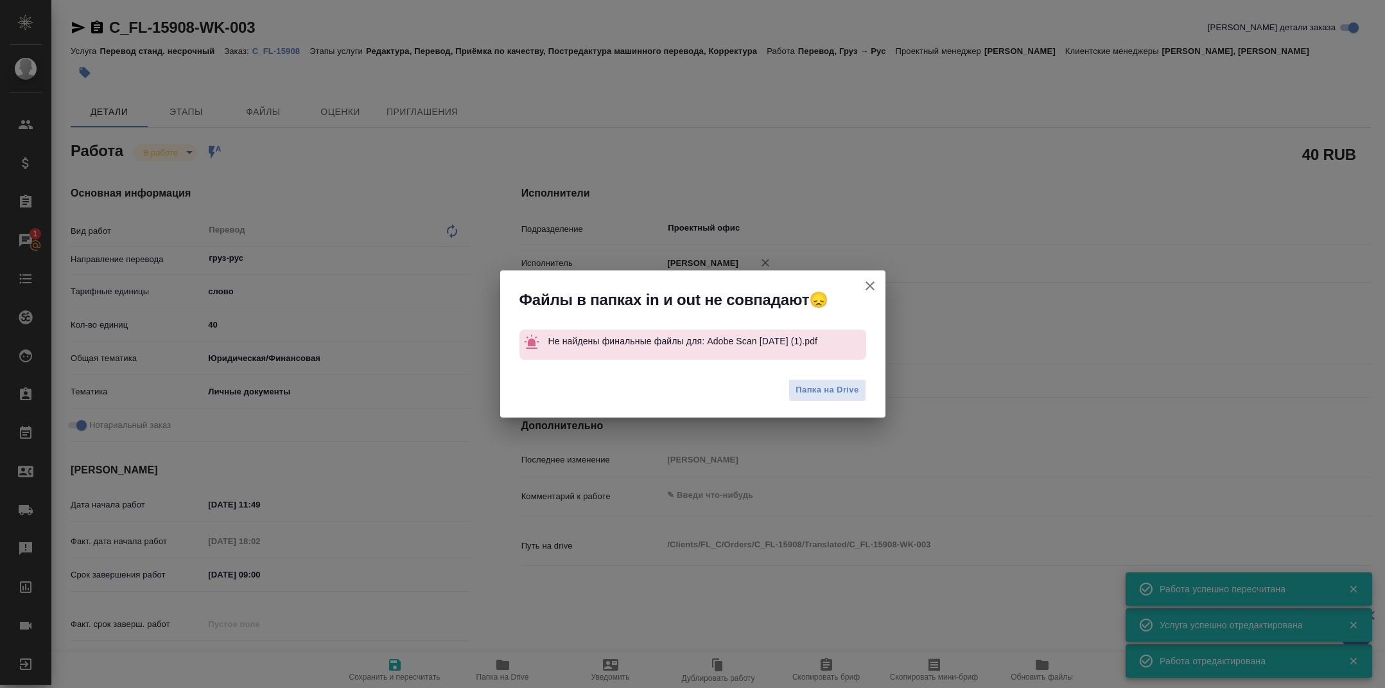
type textarea "x"
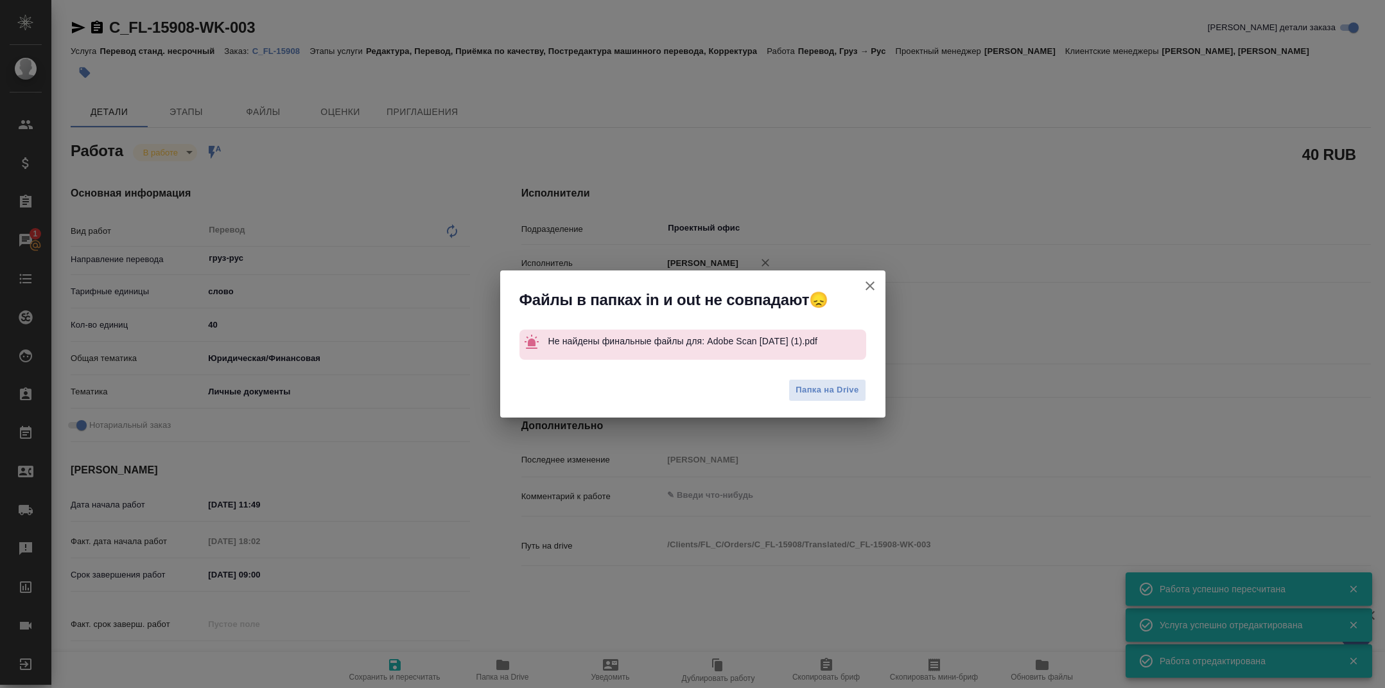
type textarea "x"
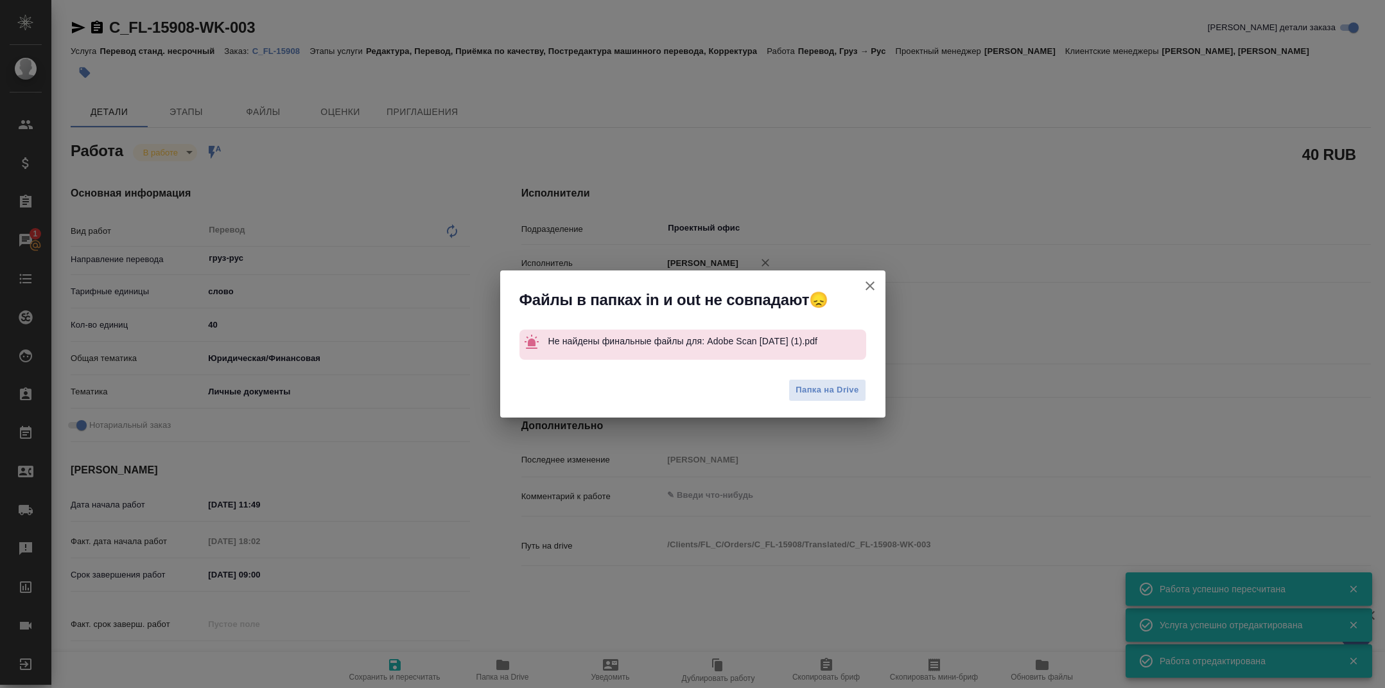
type textarea "x"
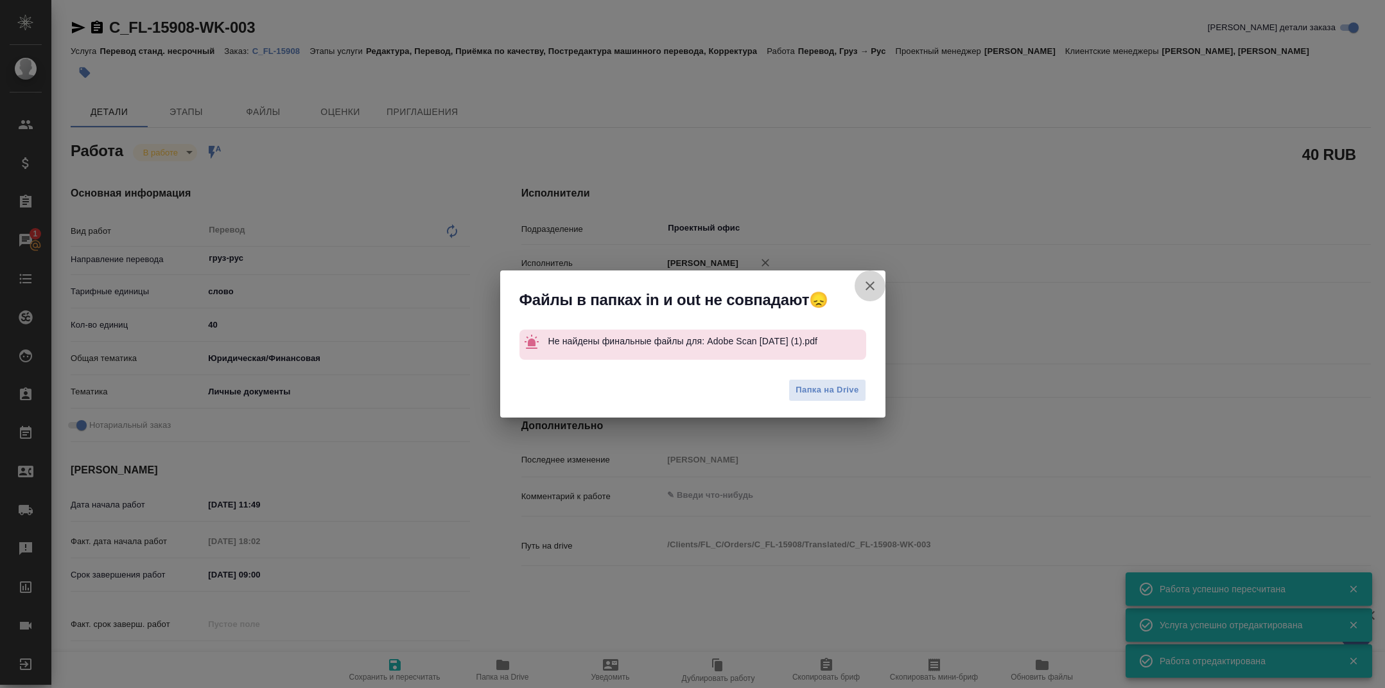
click at [871, 285] on icon "button" at bounding box center [870, 285] width 9 height 9
type textarea "x"
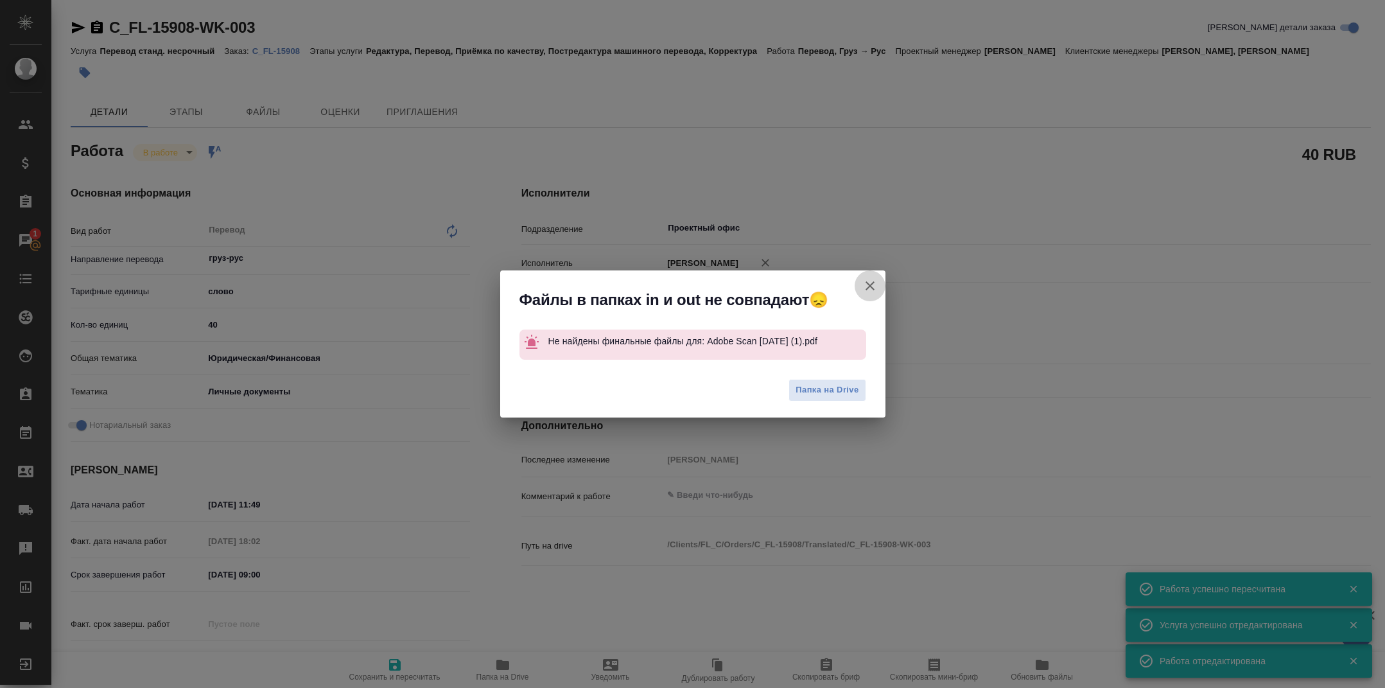
type textarea "x"
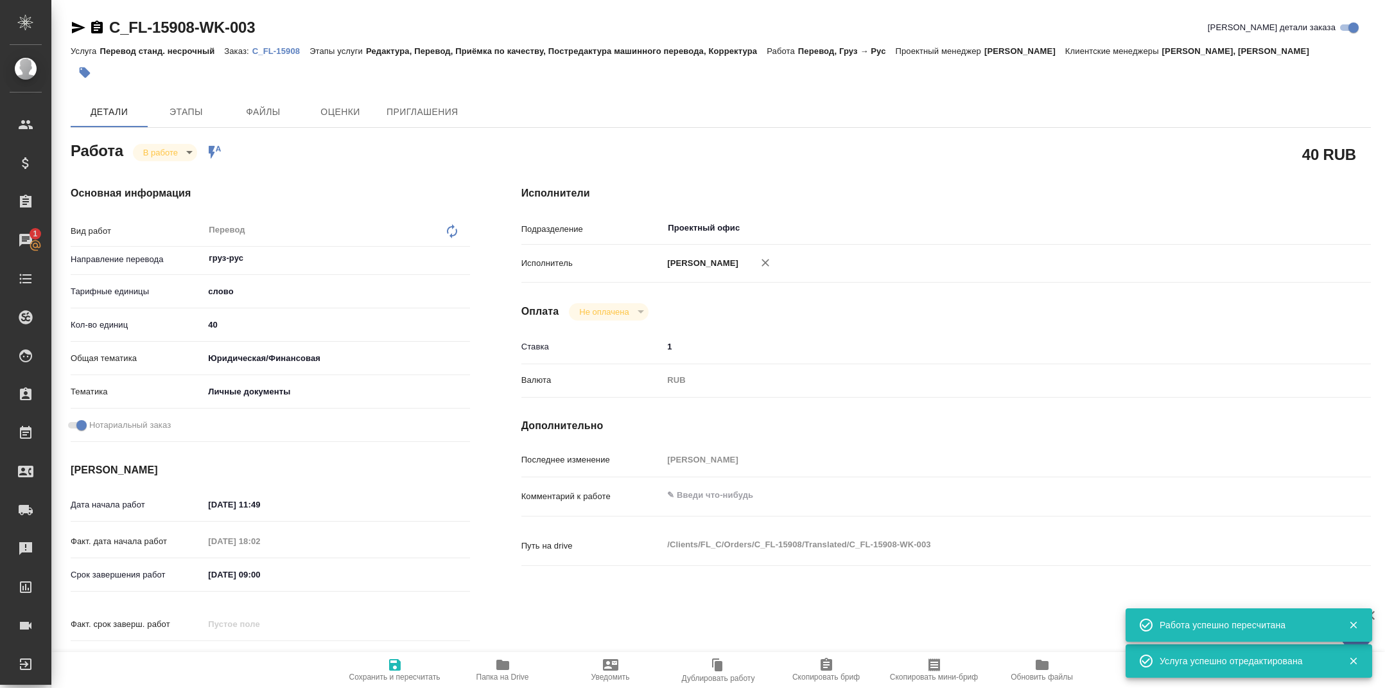
click at [165, 157] on div "Работа В работе inProgress Работа включена в последовательность" at bounding box center [270, 149] width 399 height 23
click at [166, 165] on body "🙏 .cls-1 fill:#fff; AWATERA Tarabanovskaya Anastasia Клиенты Спецификации Заказ…" at bounding box center [692, 344] width 1385 height 688
click at [169, 194] on button "Выполнен" at bounding box center [167, 189] width 47 height 14
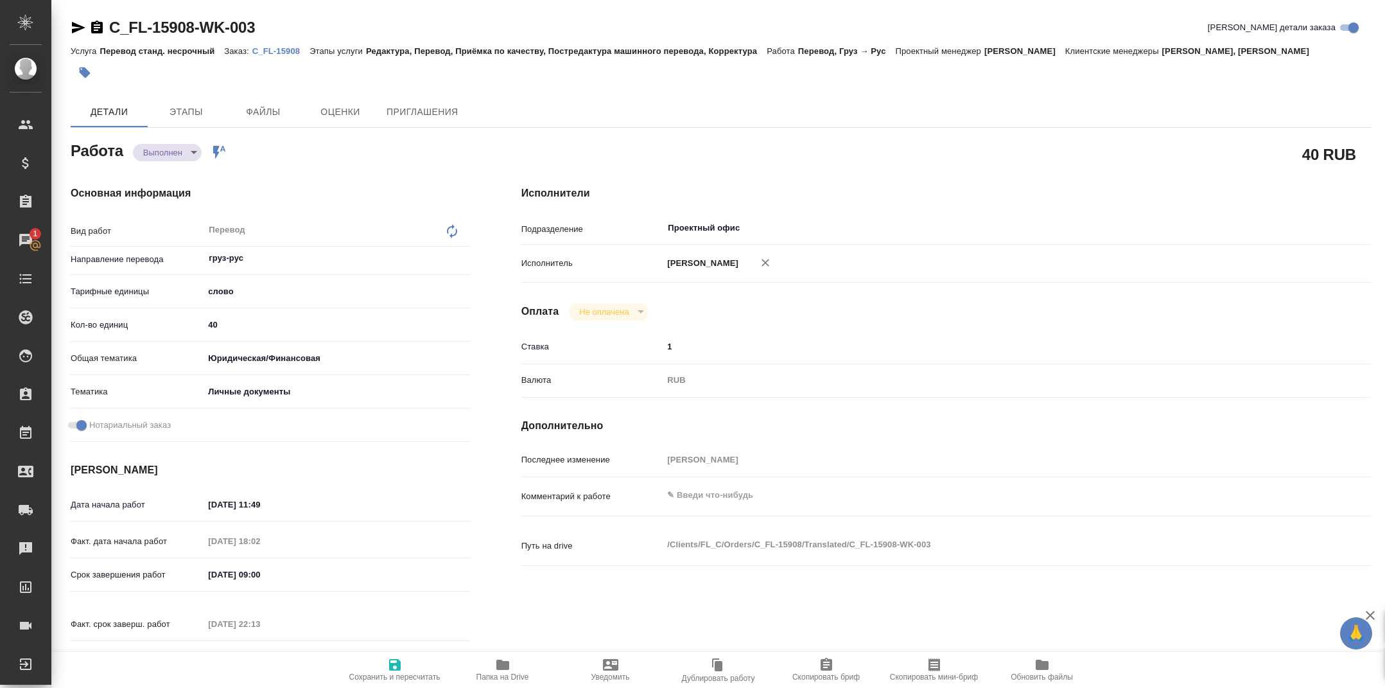
type textarea "x"
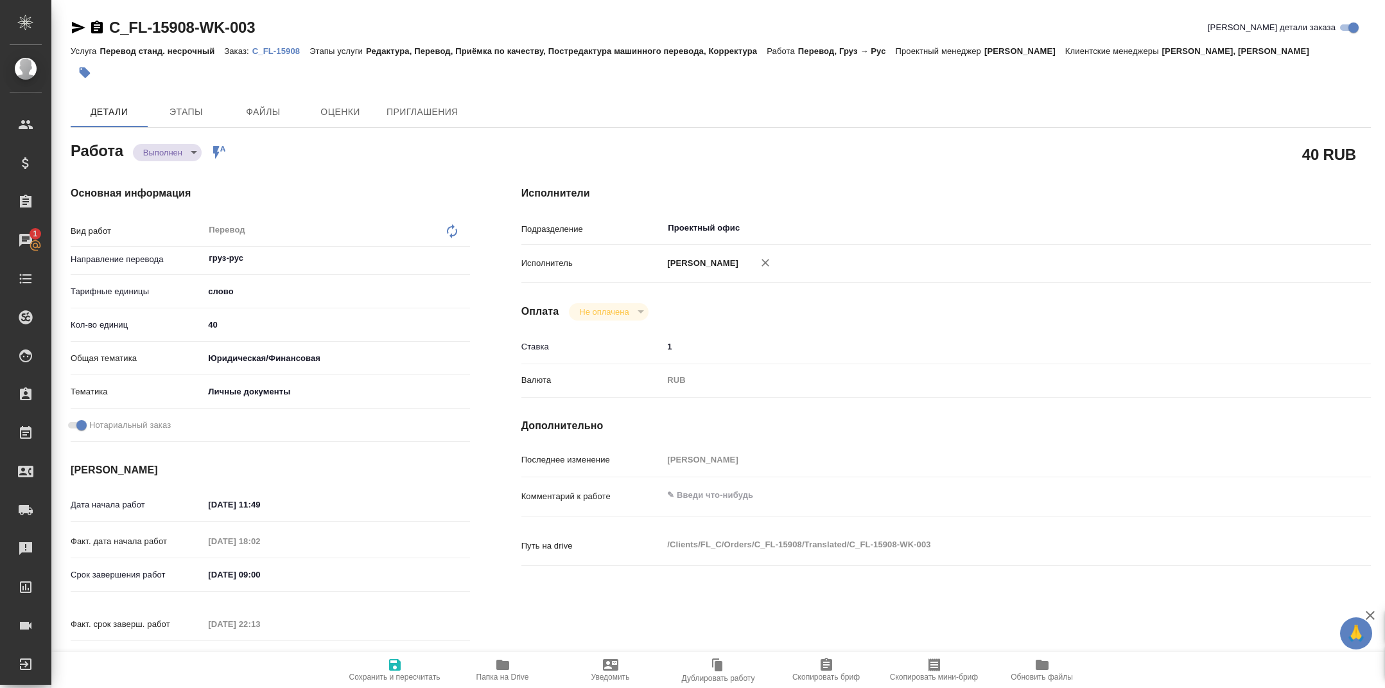
type textarea "x"
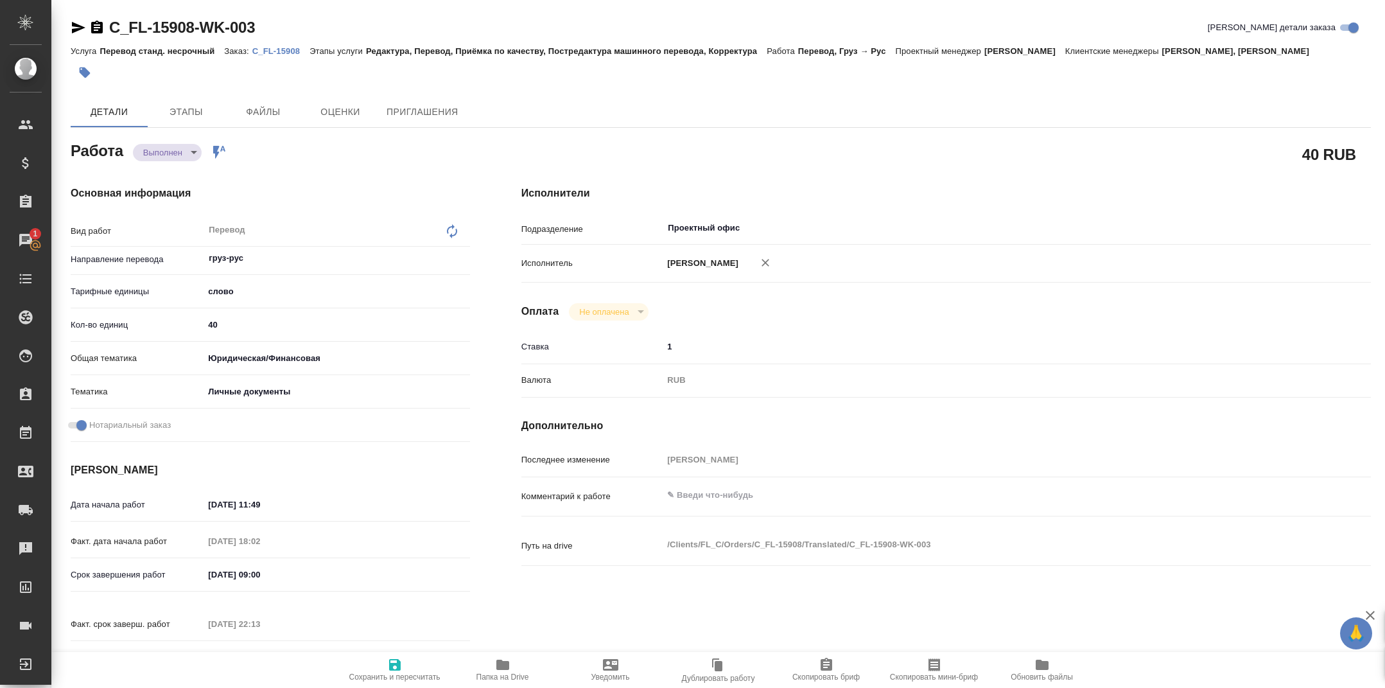
type textarea "x"
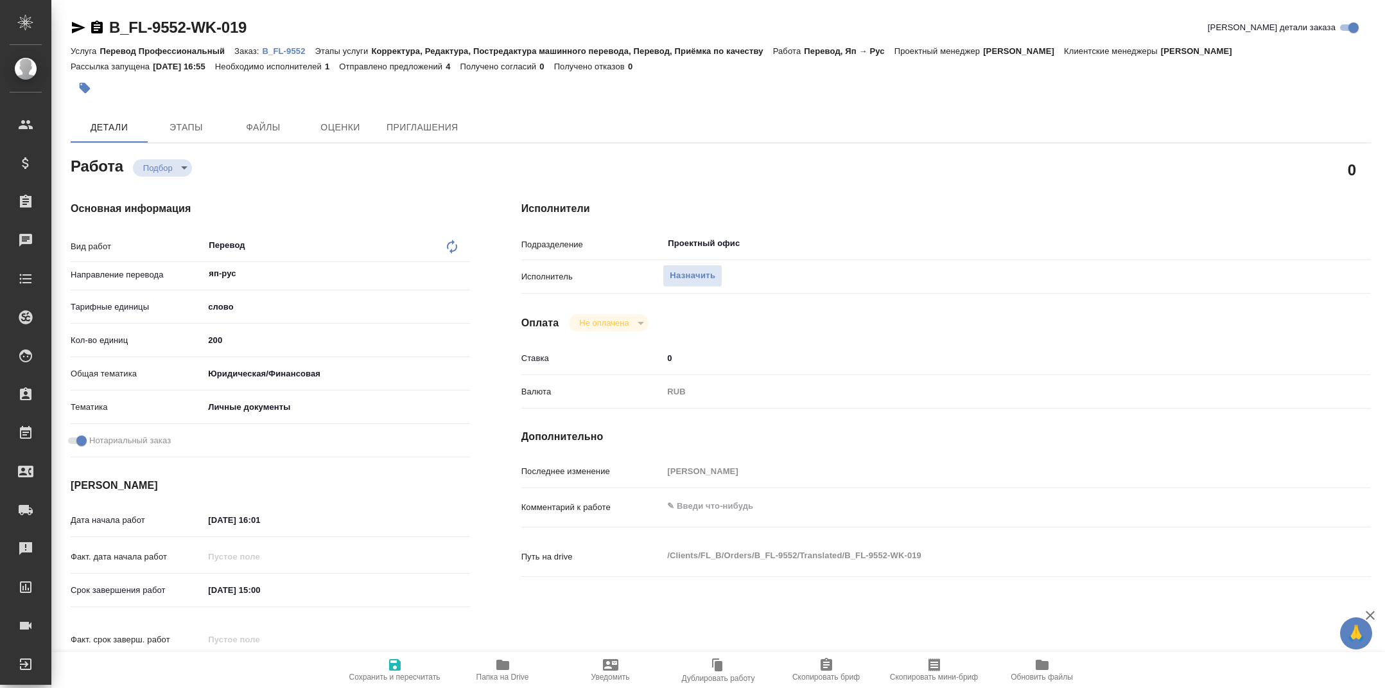
type textarea "x"
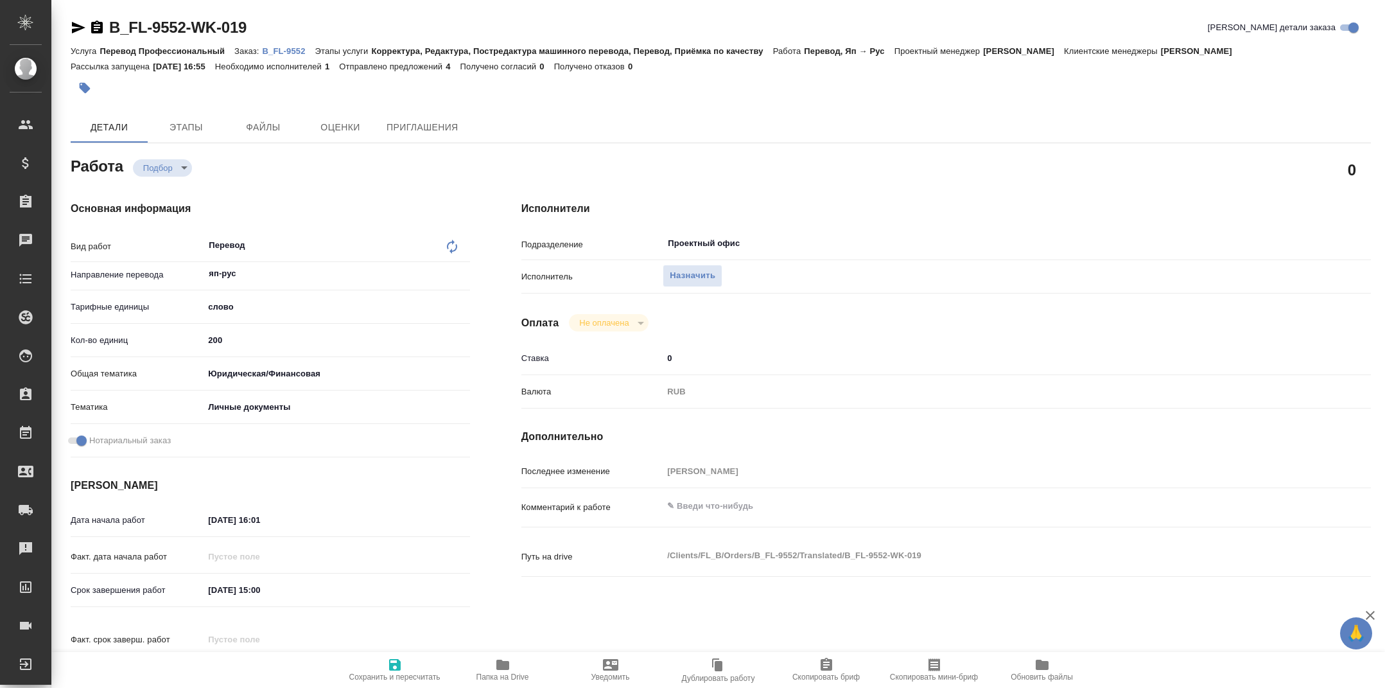
type textarea "x"
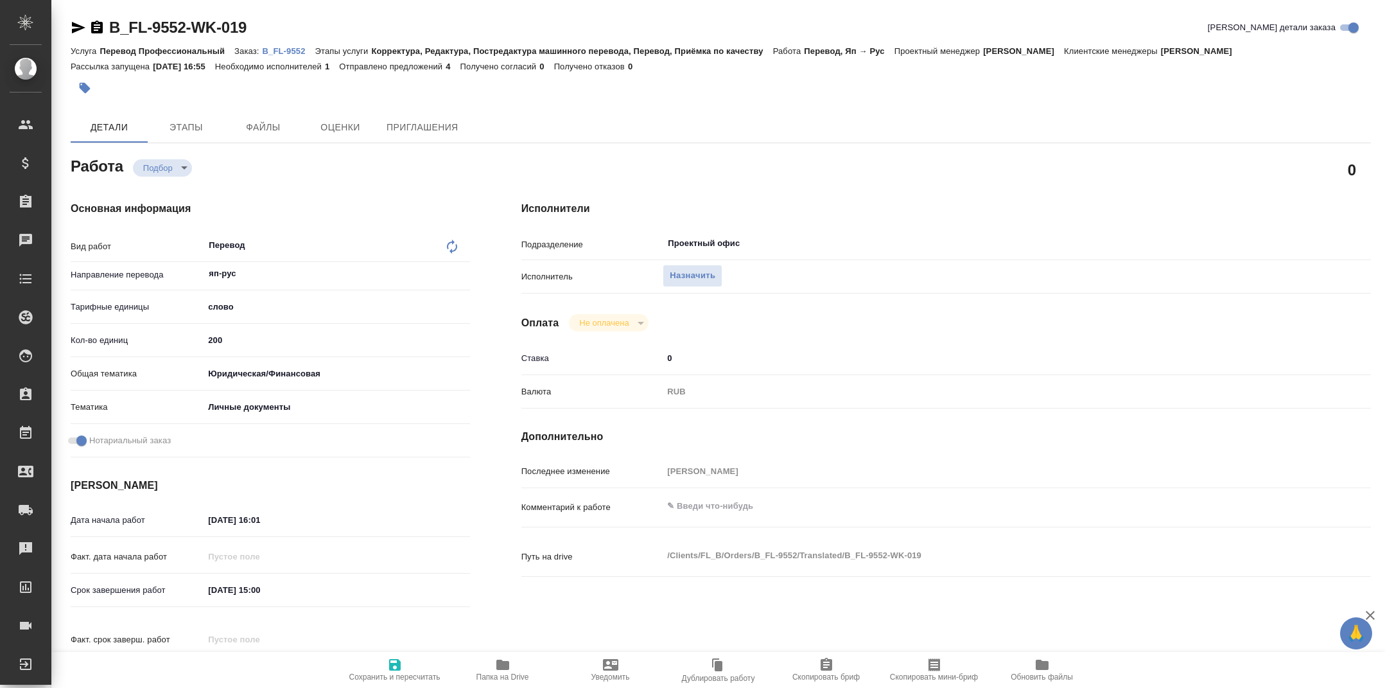
type textarea "x"
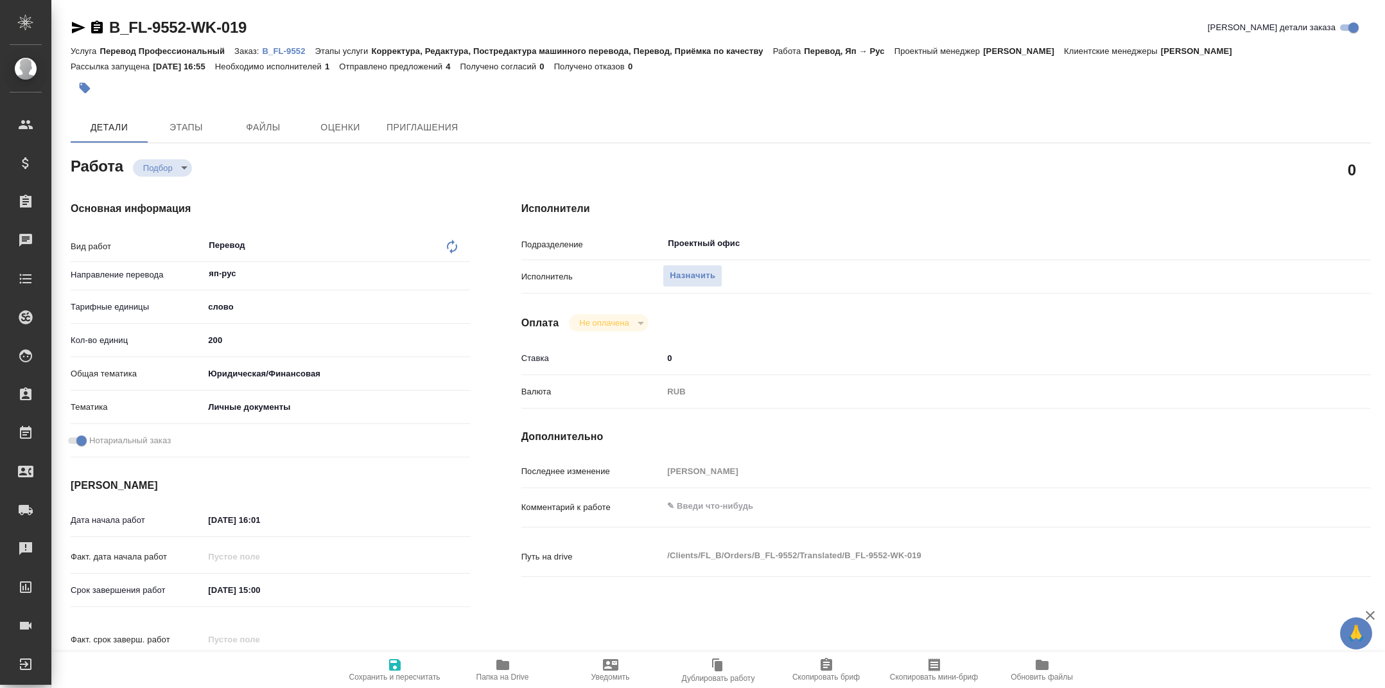
type textarea "x"
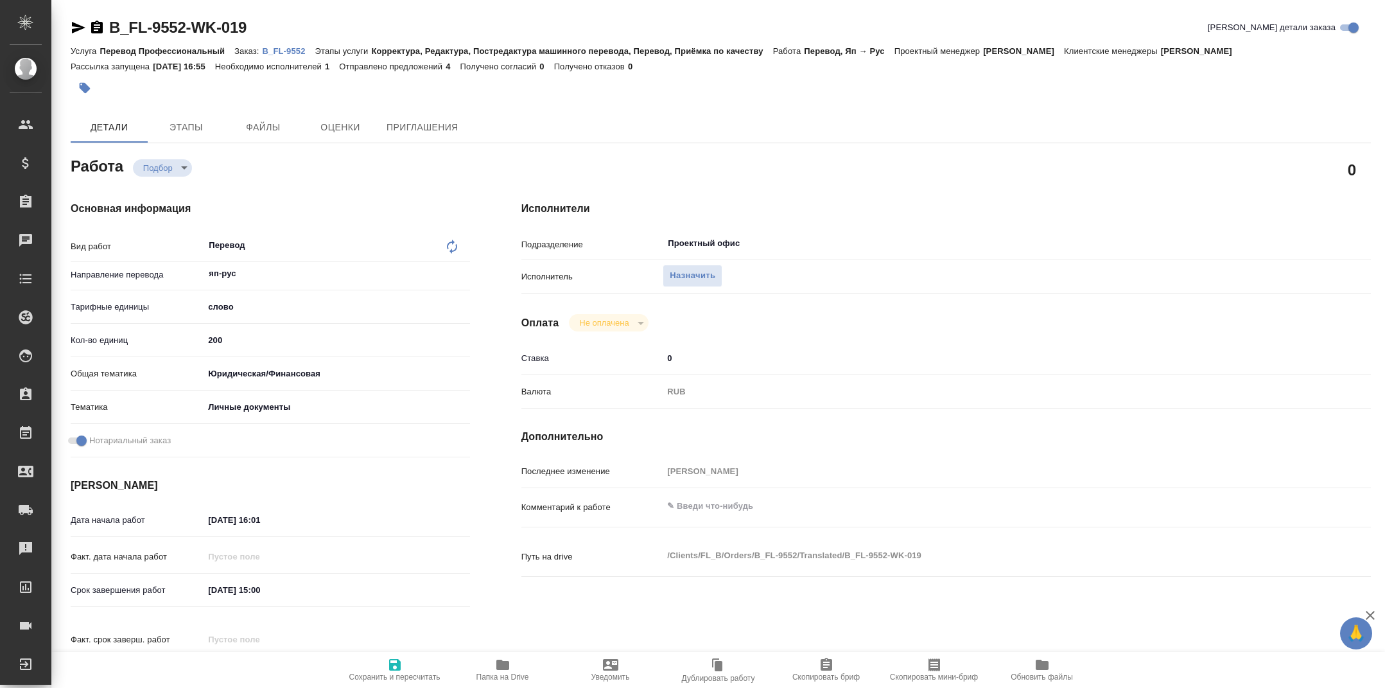
click at [452, 146] on div "Работа Подбор recruiting" at bounding box center [270, 169] width 451 height 83
type textarea "x"
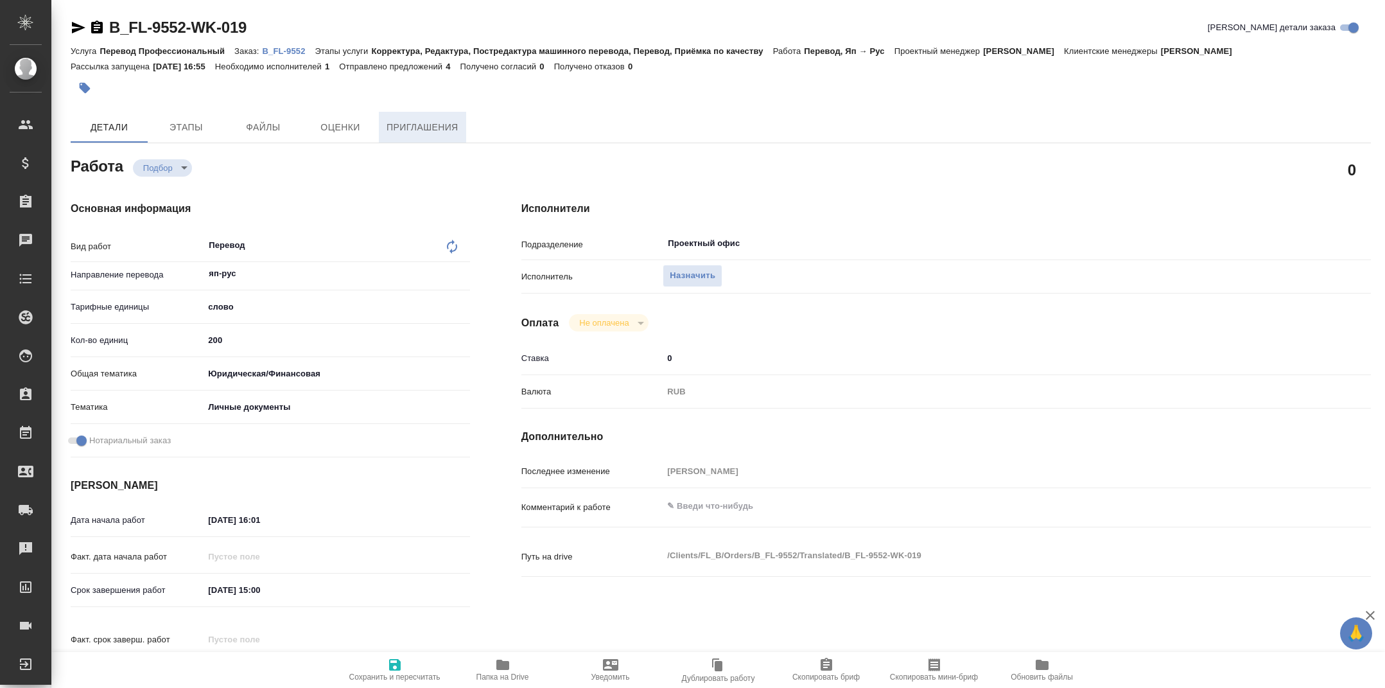
type textarea "x"
click at [444, 127] on span "Приглашения" at bounding box center [423, 127] width 72 height 16
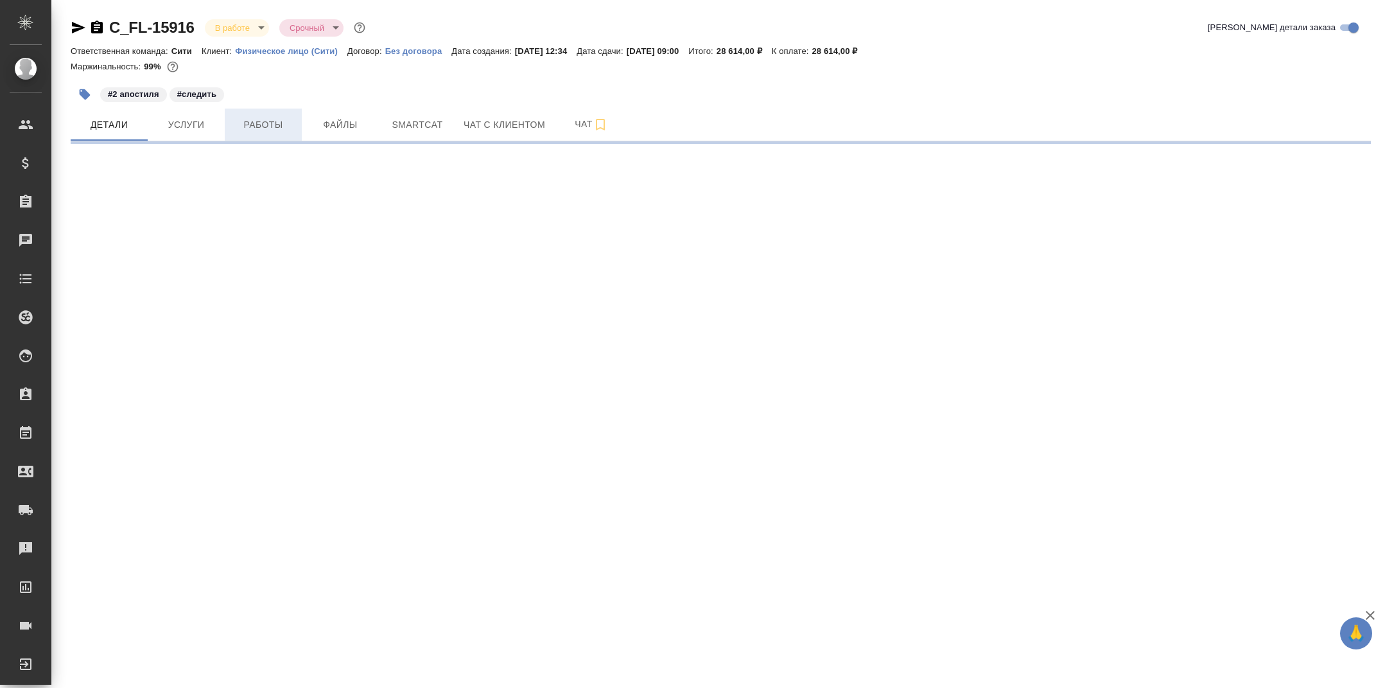
click at [271, 122] on span "Работы" at bounding box center [263, 125] width 62 height 16
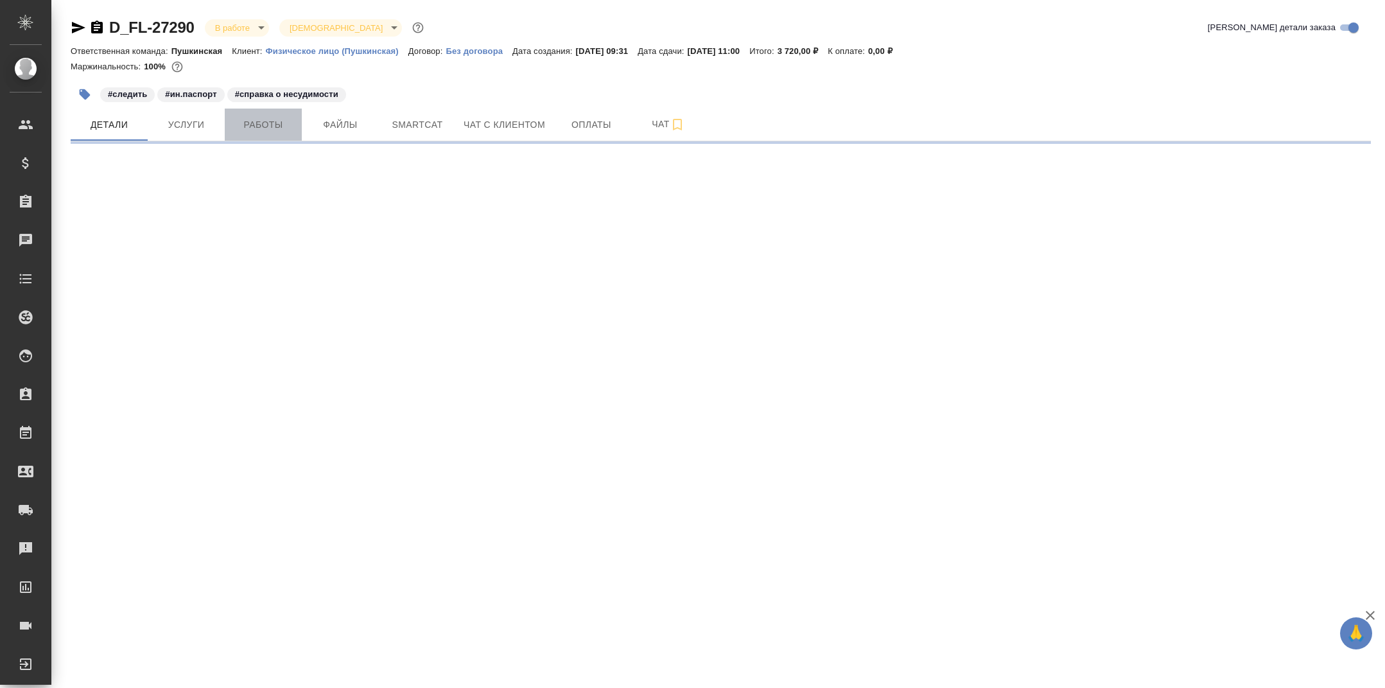
click at [285, 128] on span "Работы" at bounding box center [263, 125] width 62 height 16
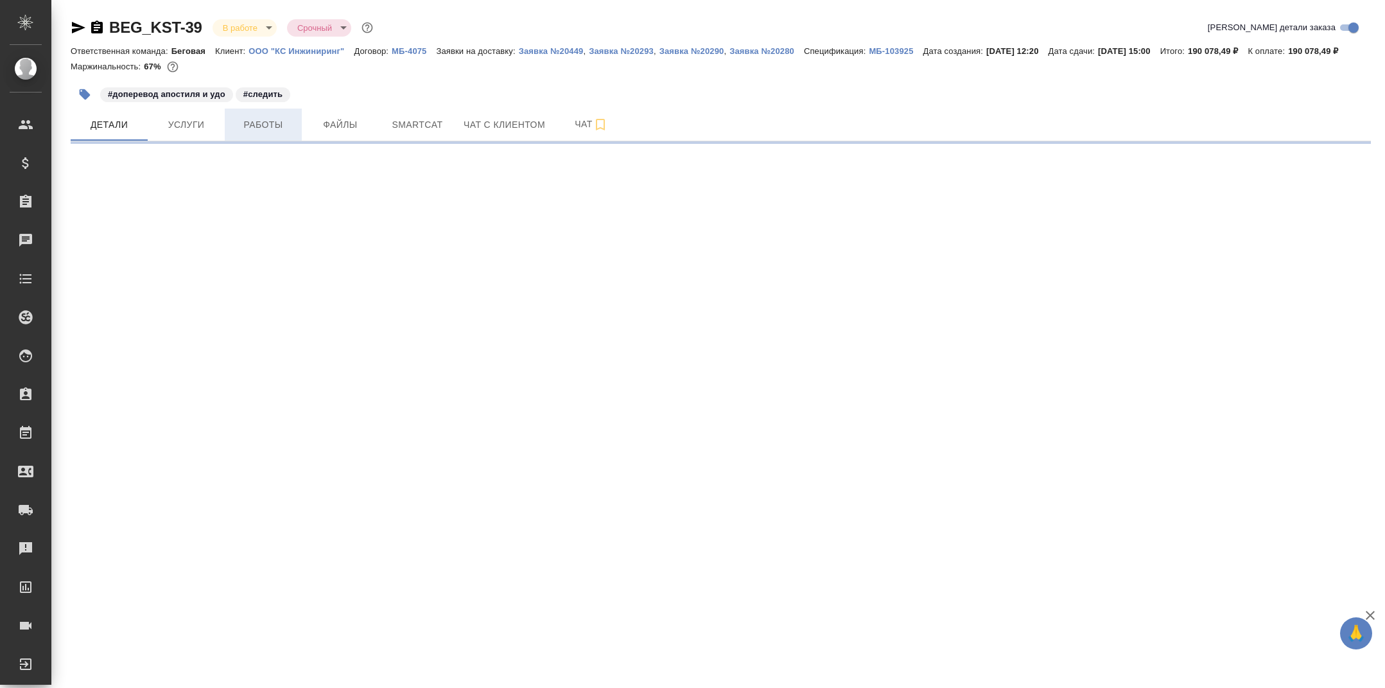
click at [289, 141] on button "Работы" at bounding box center [263, 125] width 77 height 32
click at [270, 133] on span "Работы" at bounding box center [263, 125] width 62 height 16
select select "RU"
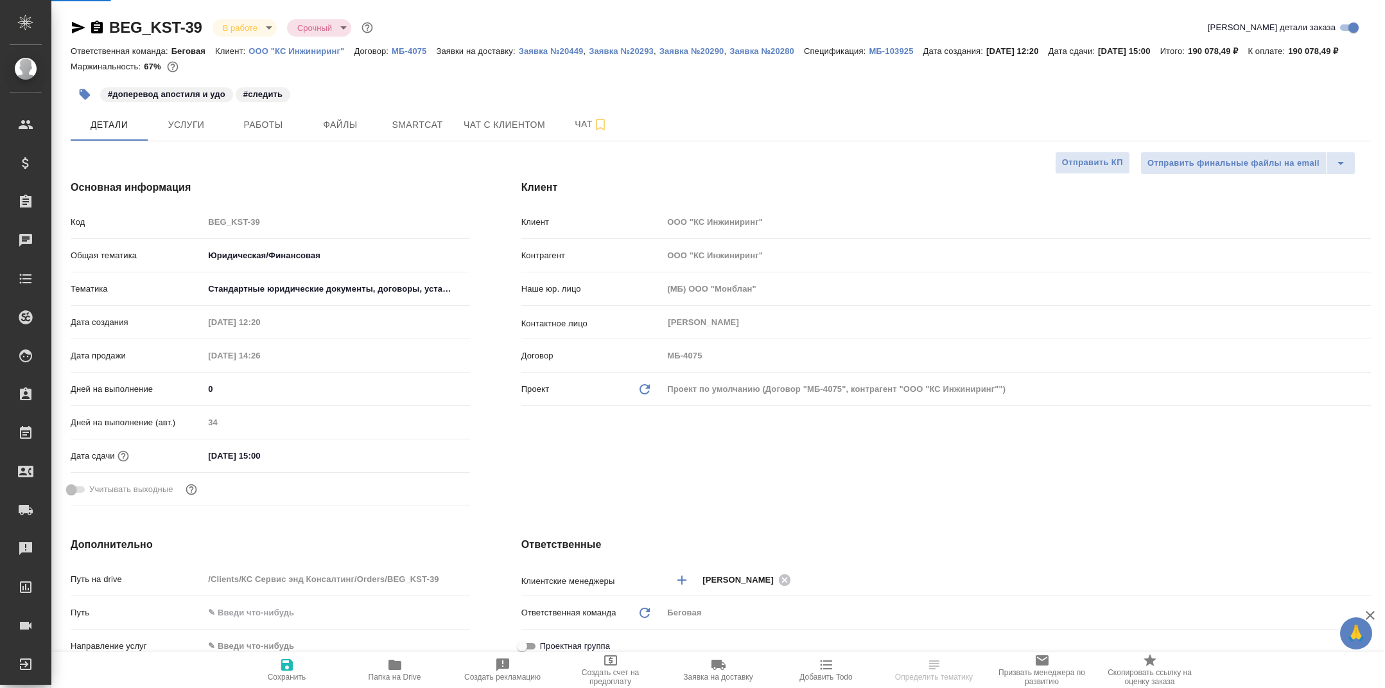
type textarea "x"
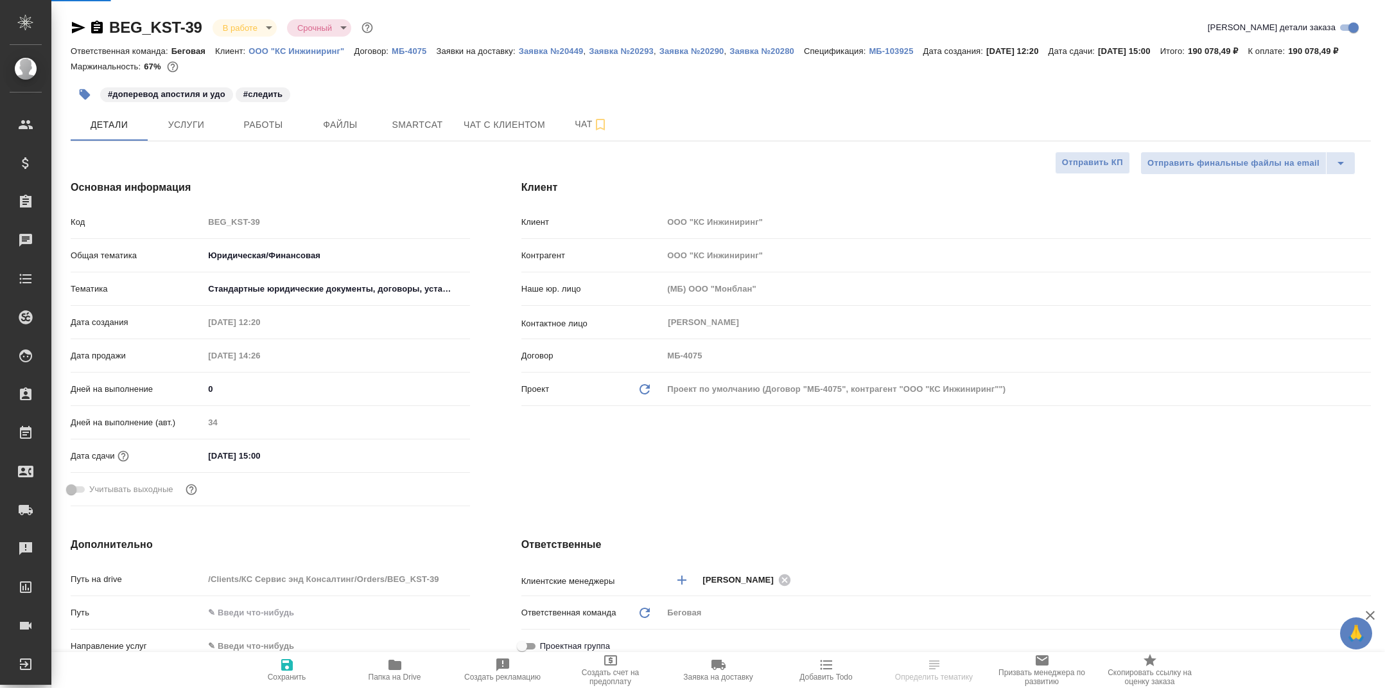
type textarea "x"
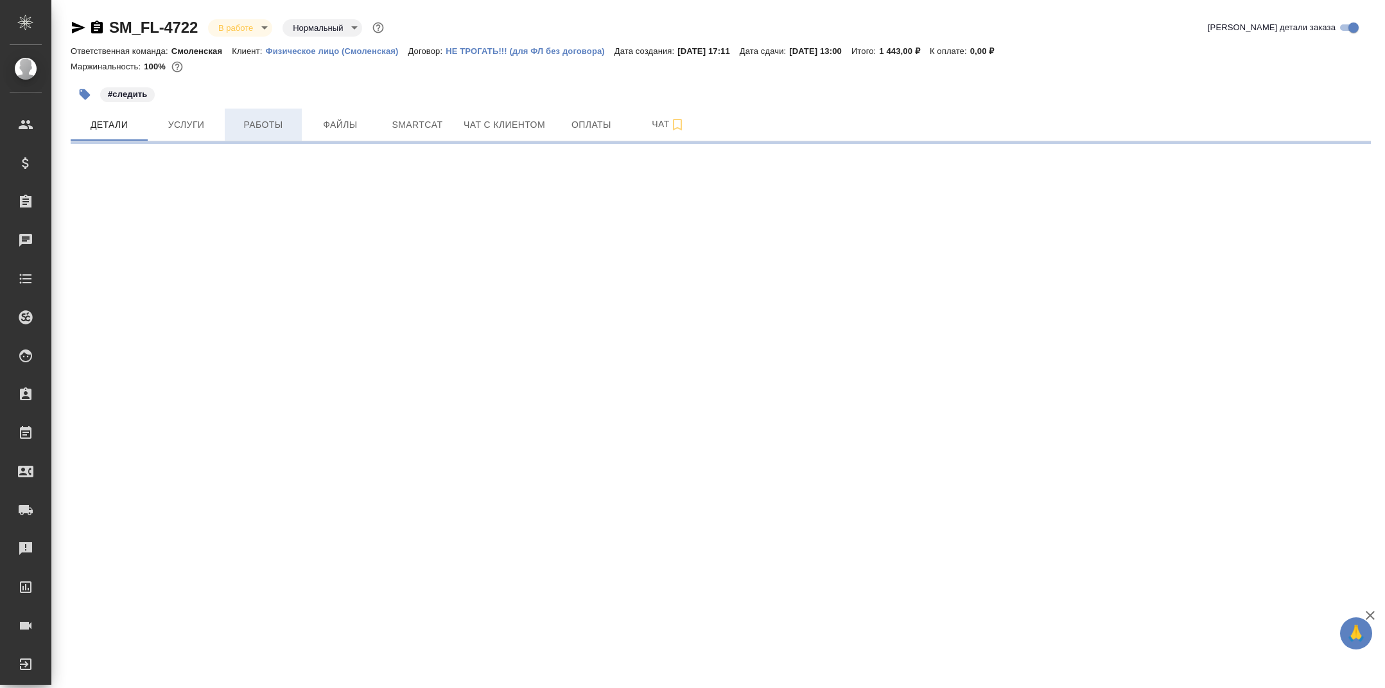
click at [268, 140] on button "Работы" at bounding box center [263, 125] width 77 height 32
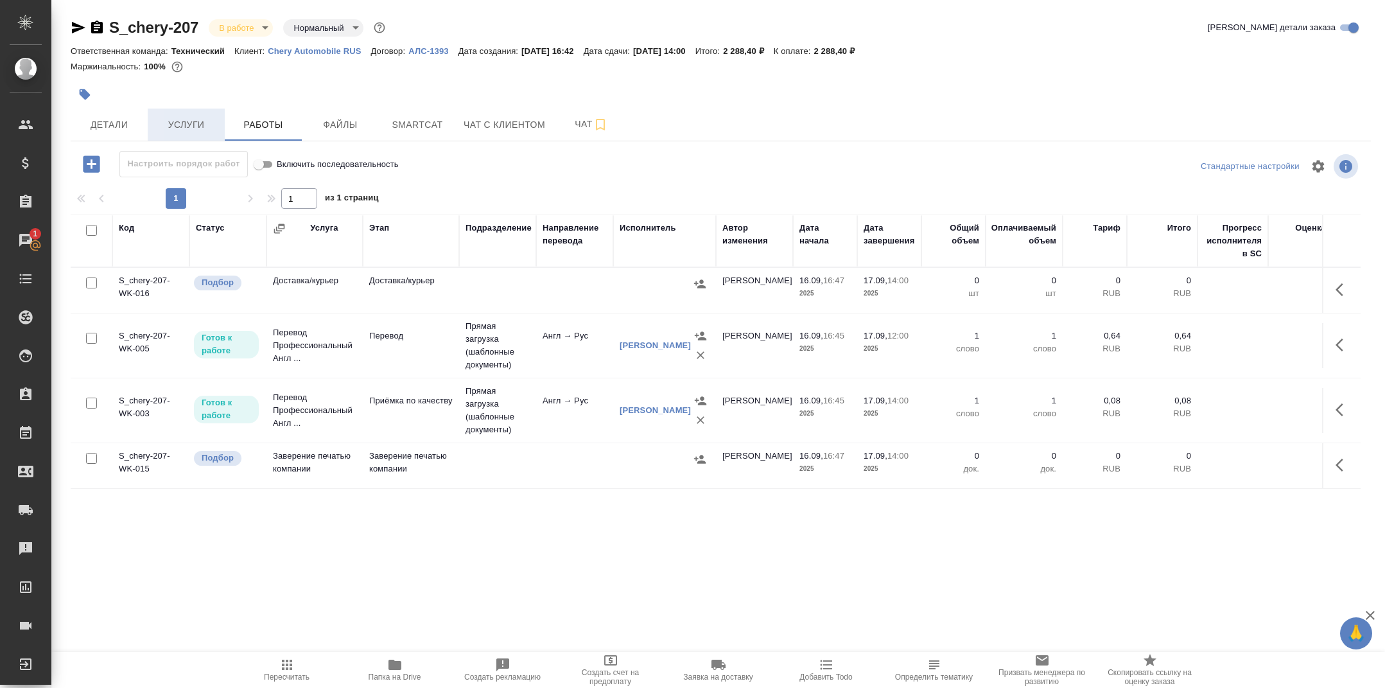
click at [208, 123] on span "Услуги" at bounding box center [186, 125] width 62 height 16
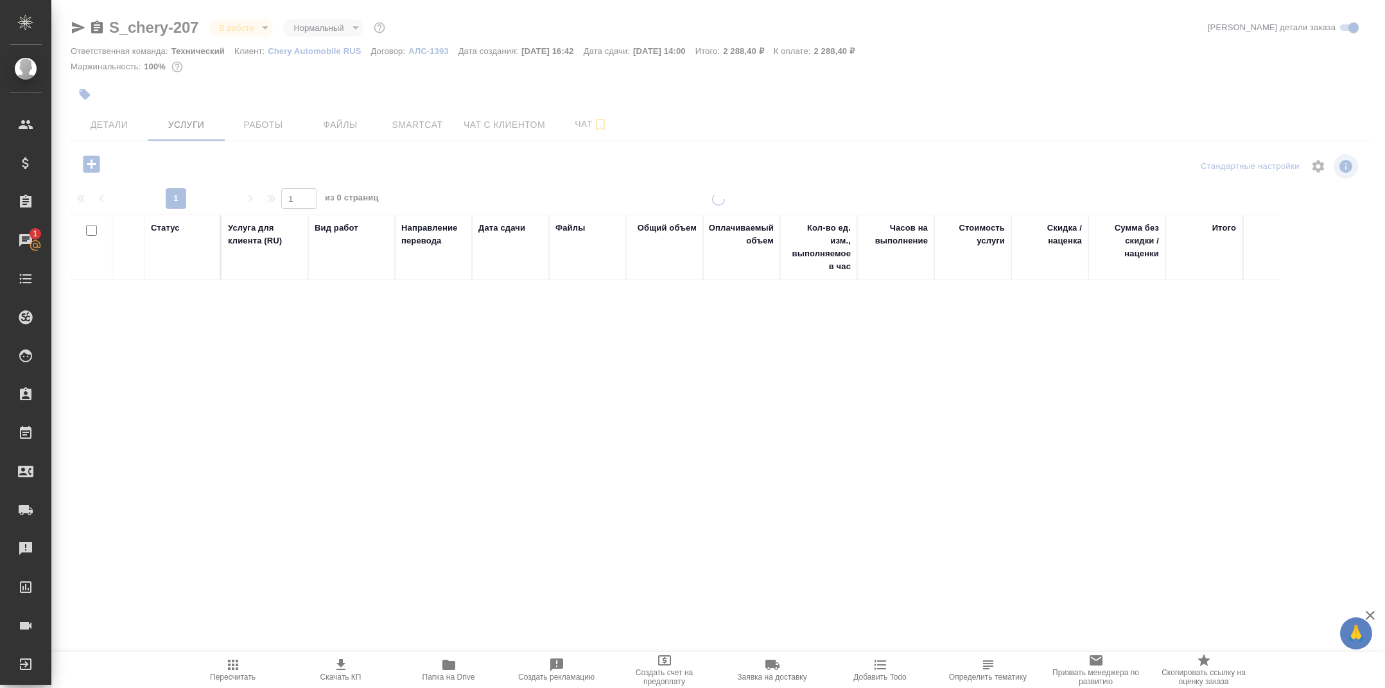
click at [258, 127] on div at bounding box center [718, 261] width 1334 height 523
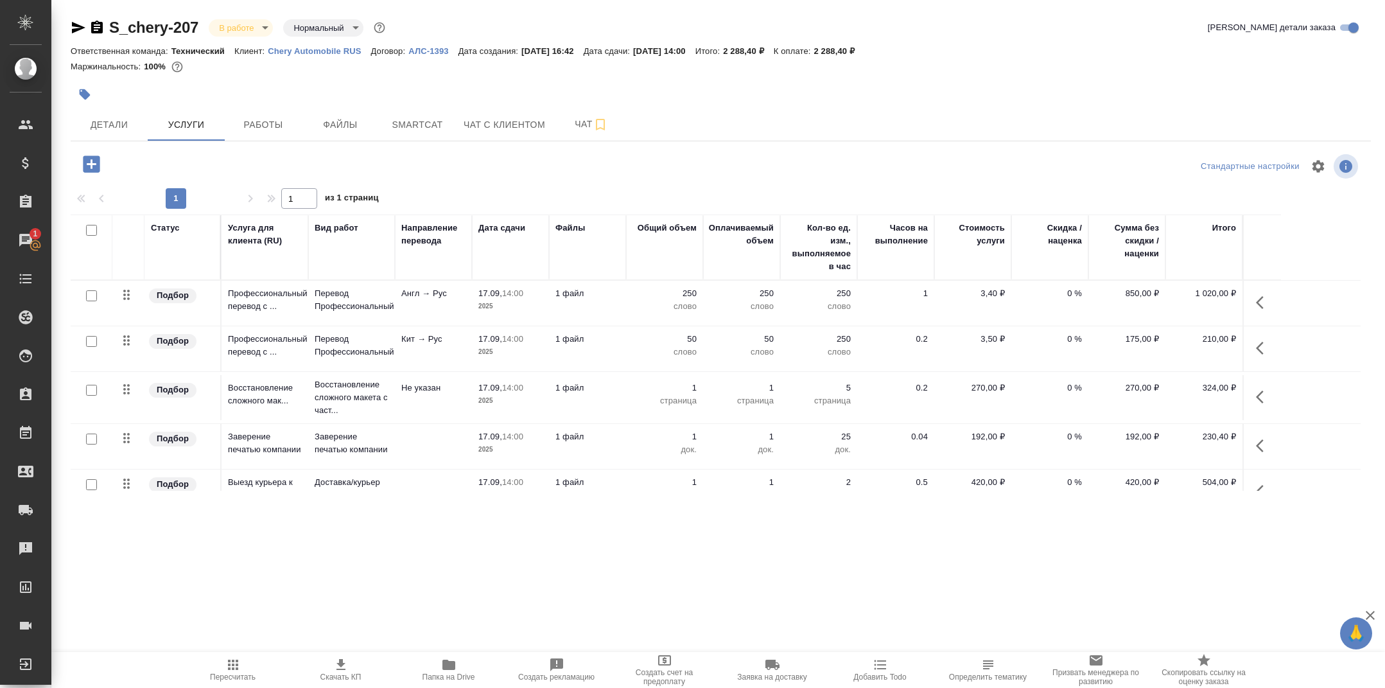
click at [258, 127] on span "Работы" at bounding box center [263, 125] width 62 height 16
